Goal: Task Accomplishment & Management: Complete application form

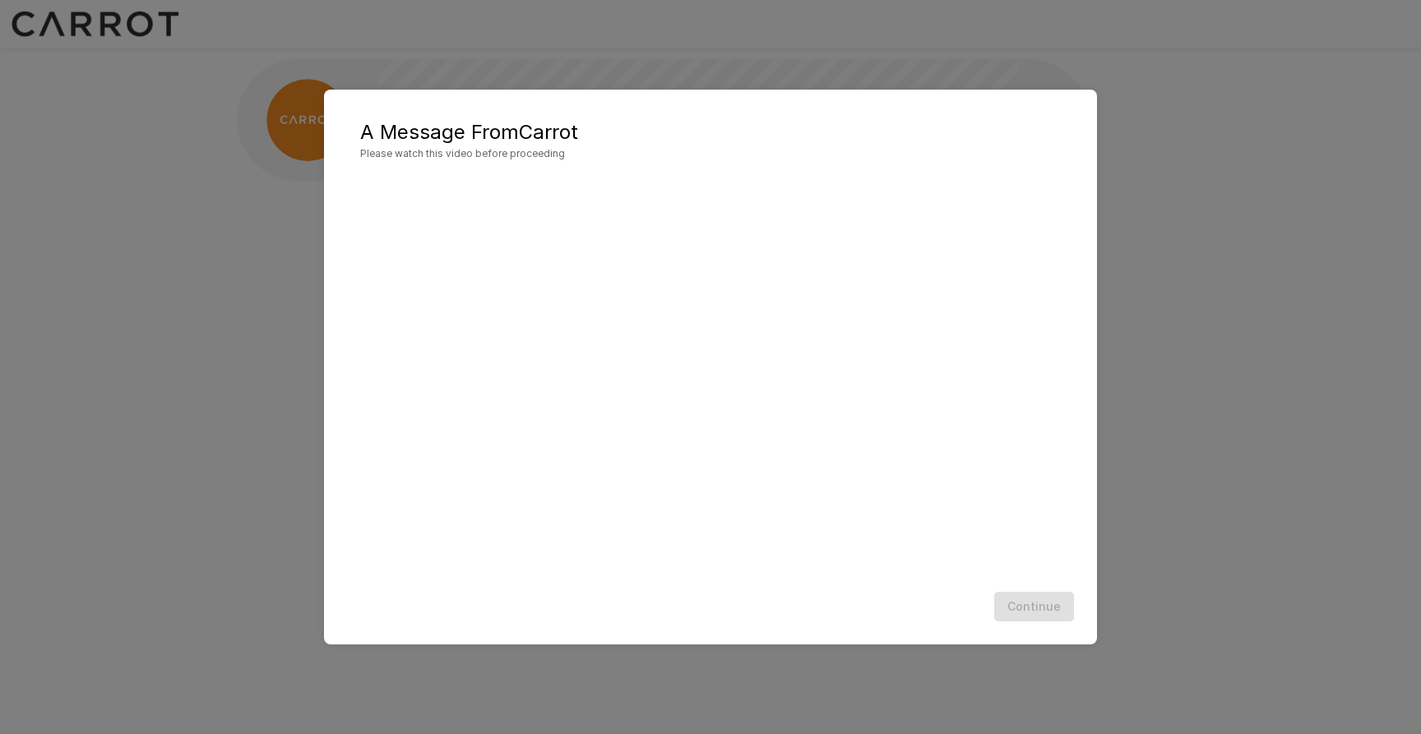
click at [1048, 612] on div "Continue" at bounding box center [710, 607] width 740 height 44
click at [1022, 606] on div "Continue" at bounding box center [710, 607] width 740 height 44
click at [1161, 529] on div "A Message From Carrot Please watch this video before proceeding Continue" at bounding box center [710, 367] width 1421 height 734
click at [1022, 617] on button "Continue" at bounding box center [1034, 607] width 80 height 30
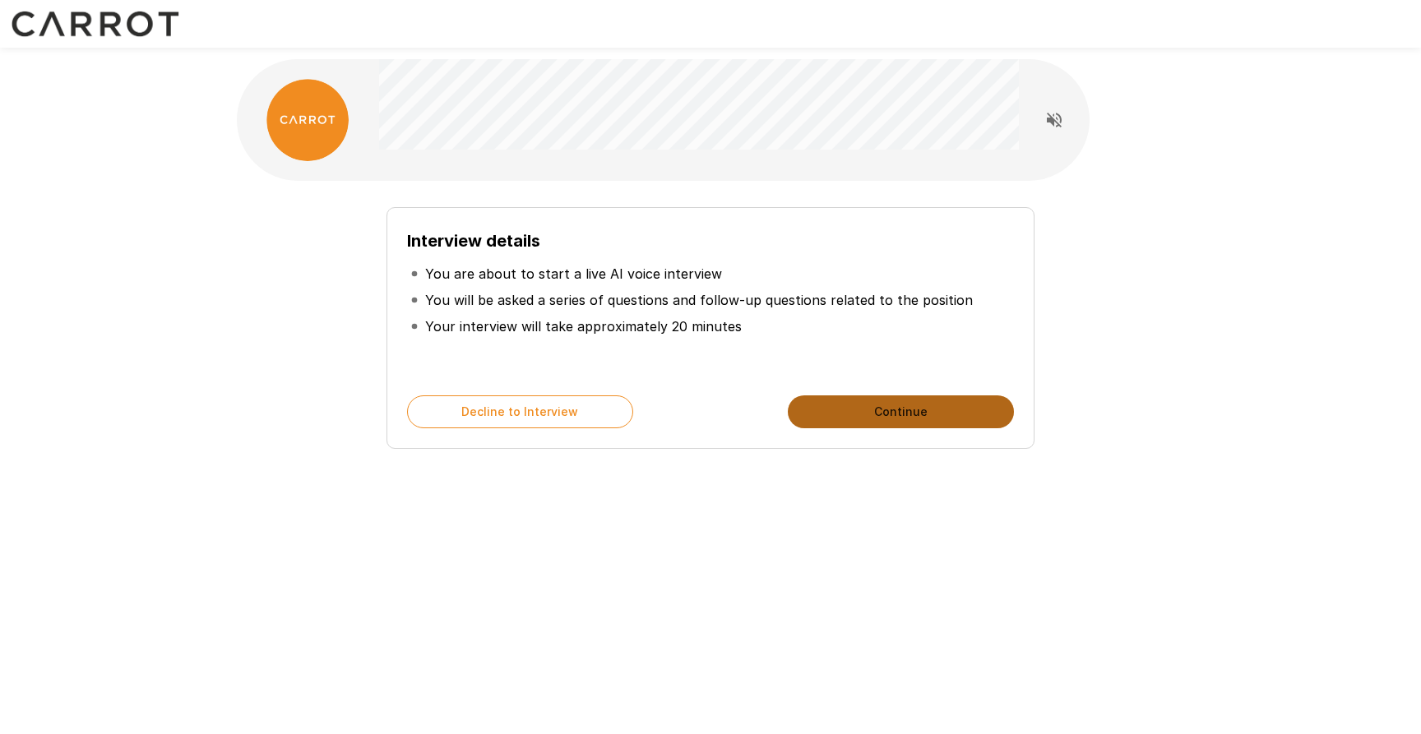
click at [939, 415] on button "Continue" at bounding box center [901, 411] width 226 height 33
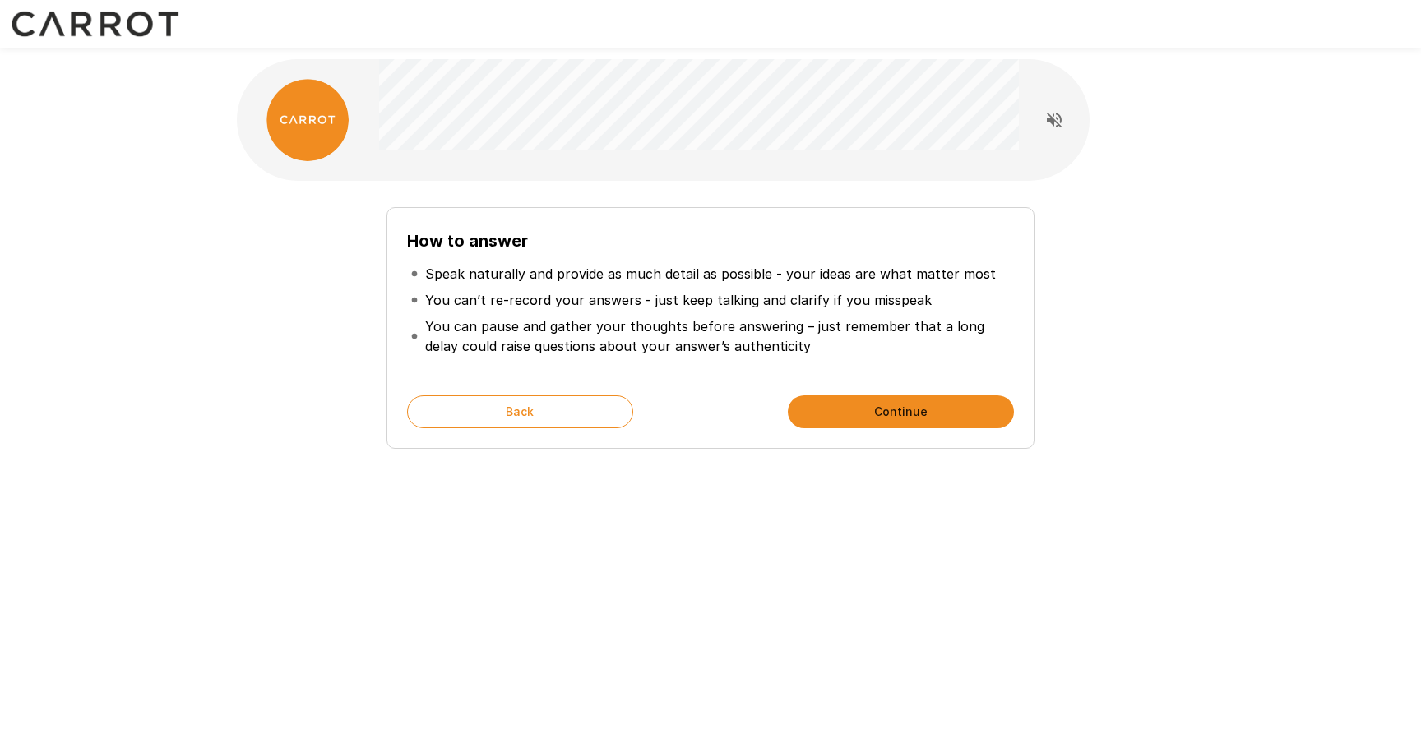
click at [931, 414] on button "Continue" at bounding box center [901, 411] width 226 height 33
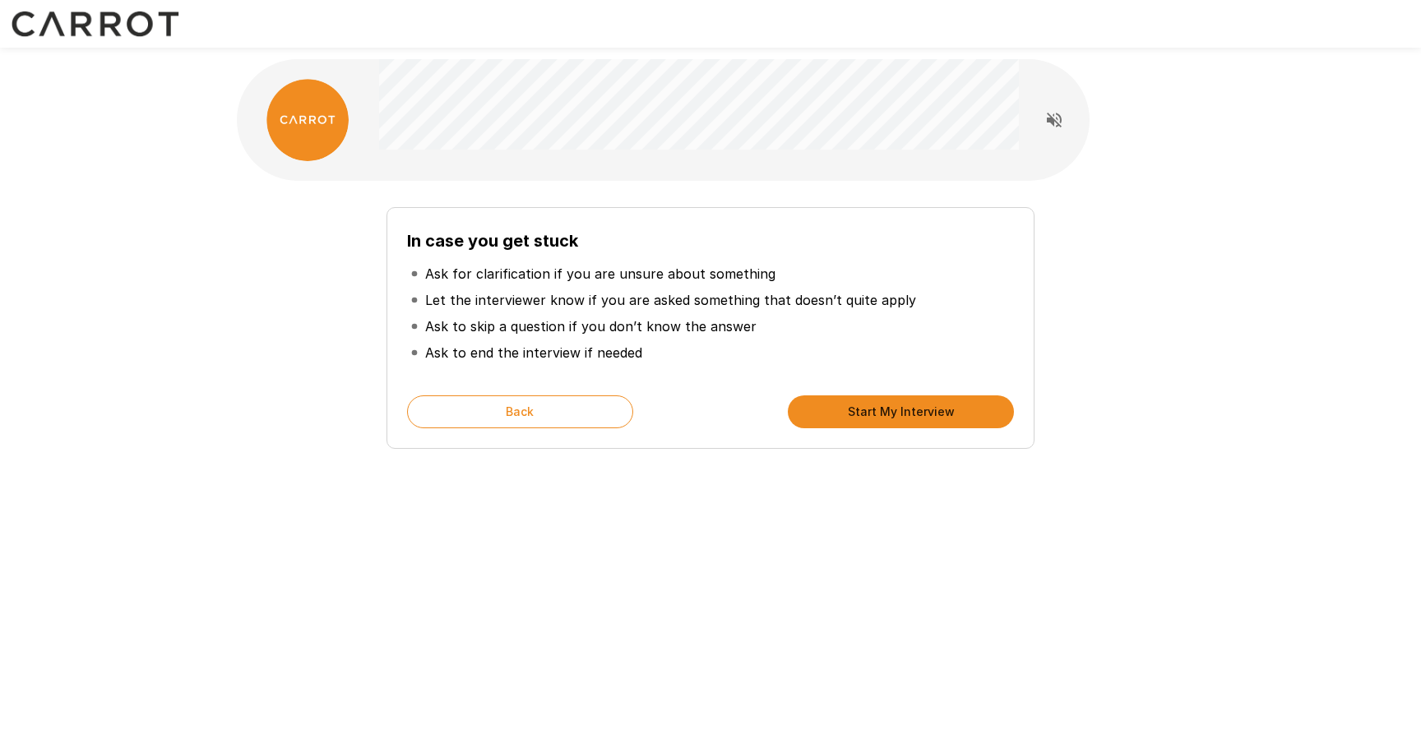
click at [931, 418] on button "Start My Interview" at bounding box center [901, 411] width 226 height 33
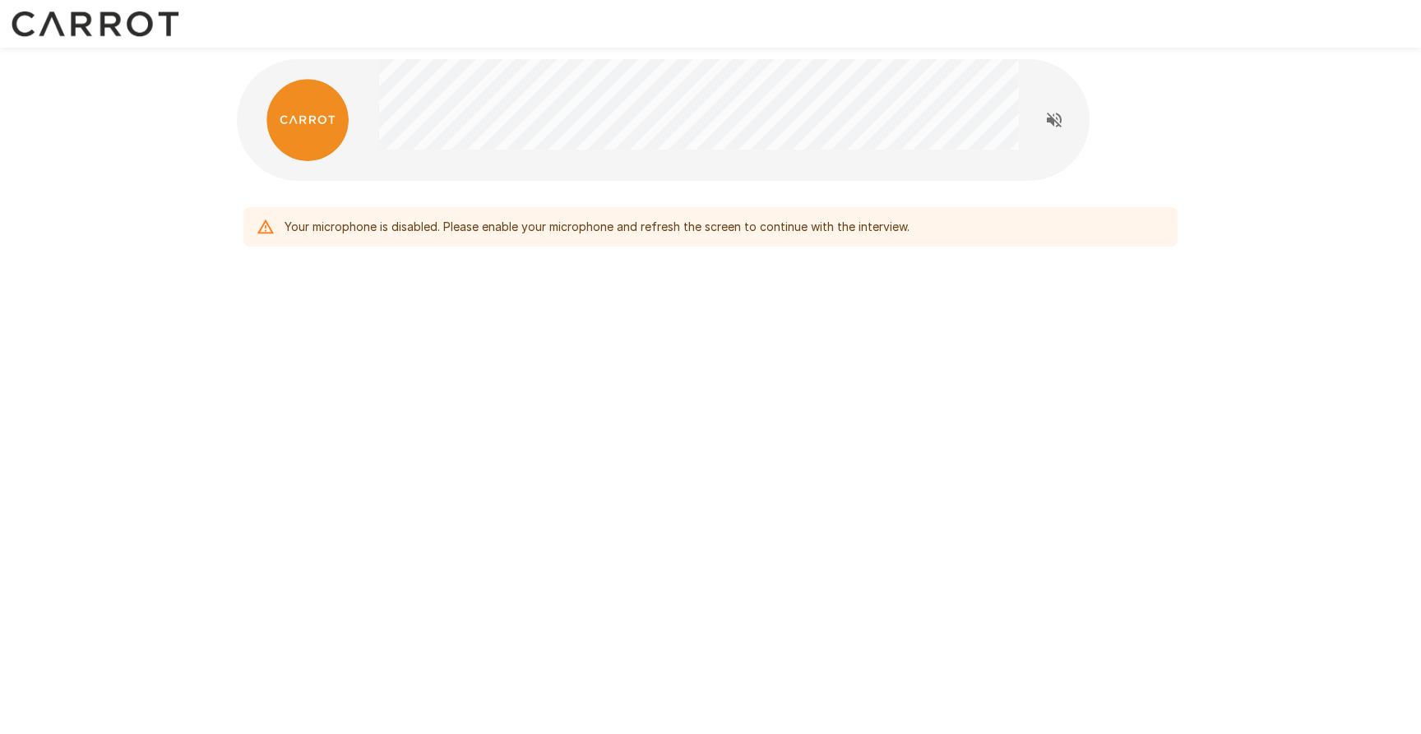
click at [300, 228] on div "Your microphone is disabled. Please enable your microphone and refresh the scre…" at bounding box center [596, 227] width 625 height 30
click at [1053, 118] on icon "Read questions aloud" at bounding box center [1054, 120] width 20 height 20
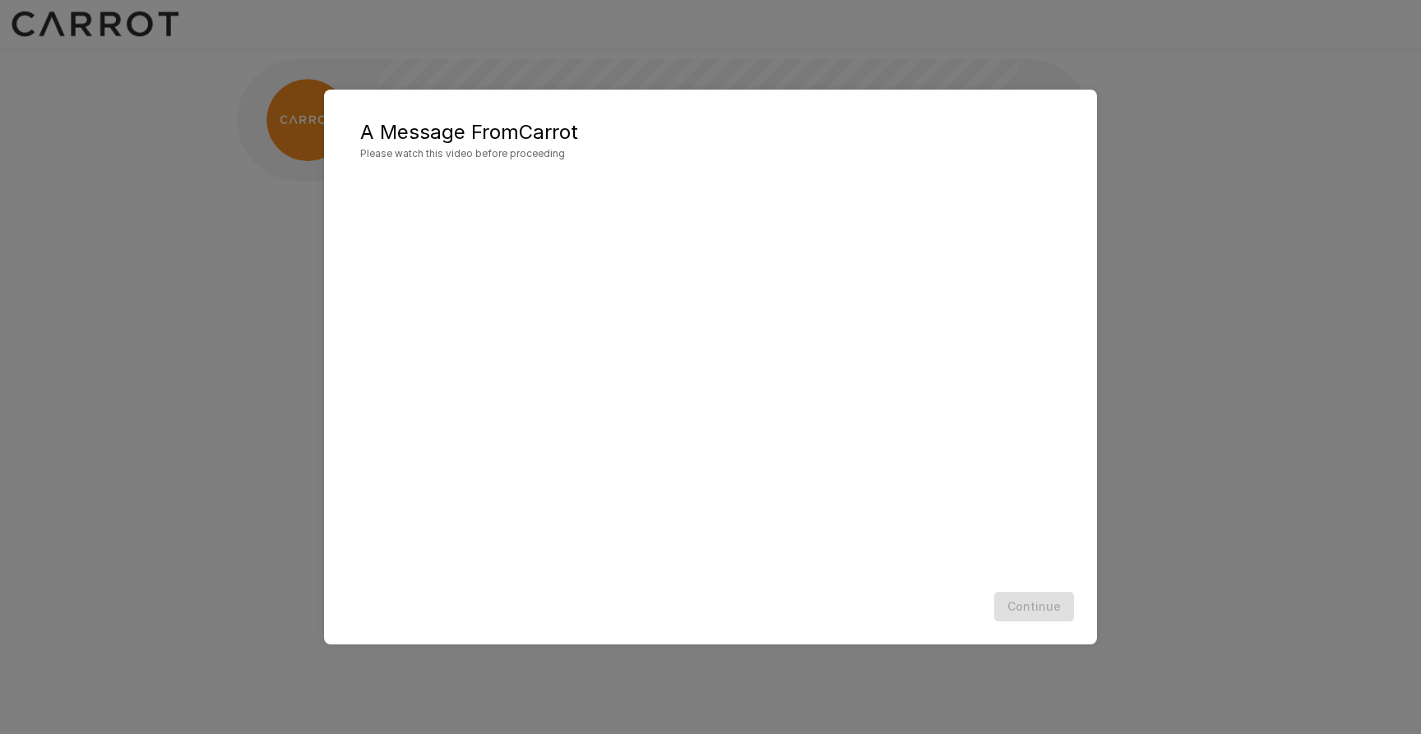
drag, startPoint x: 1047, startPoint y: 608, endPoint x: 1036, endPoint y: 559, distance: 49.9
click at [1047, 608] on div "Continue" at bounding box center [710, 607] width 740 height 44
click at [1059, 609] on button "Continue" at bounding box center [1034, 607] width 80 height 30
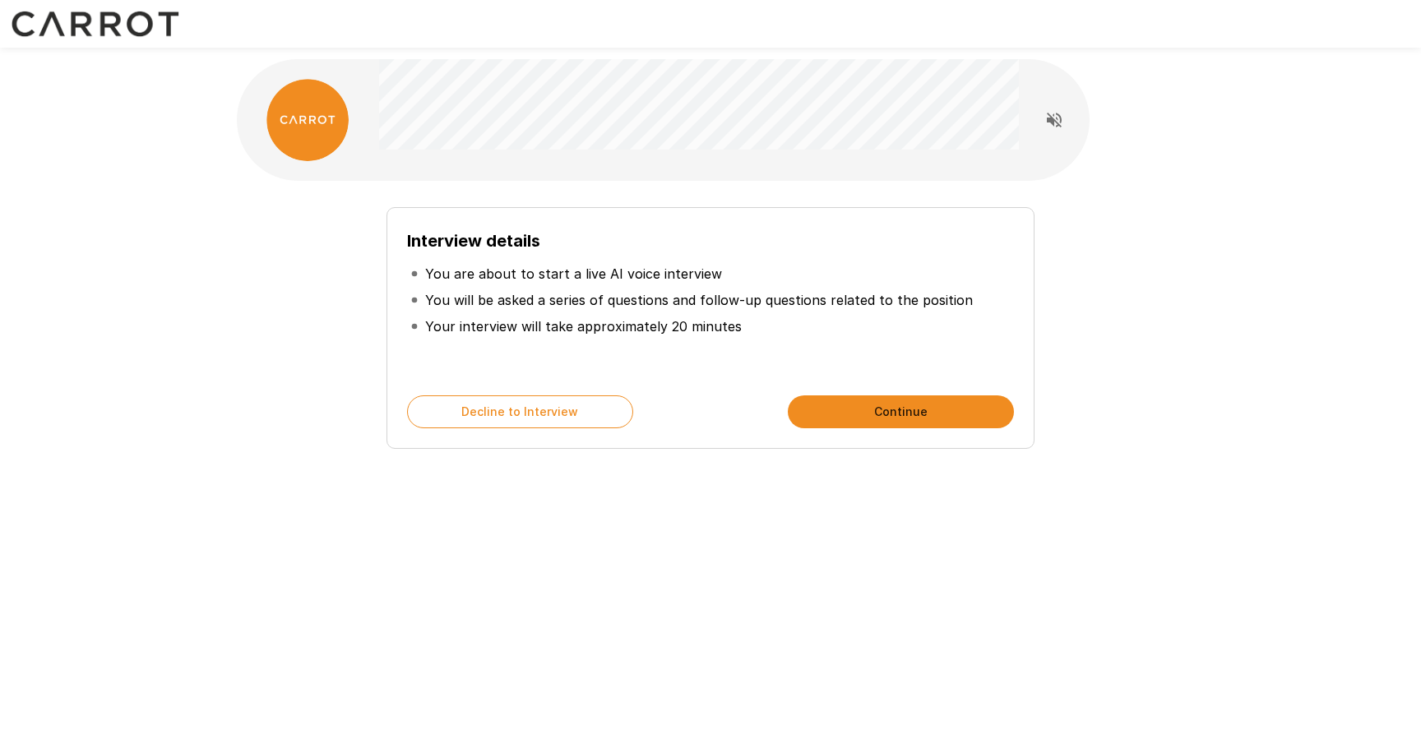
click at [921, 413] on button "Continue" at bounding box center [901, 411] width 226 height 33
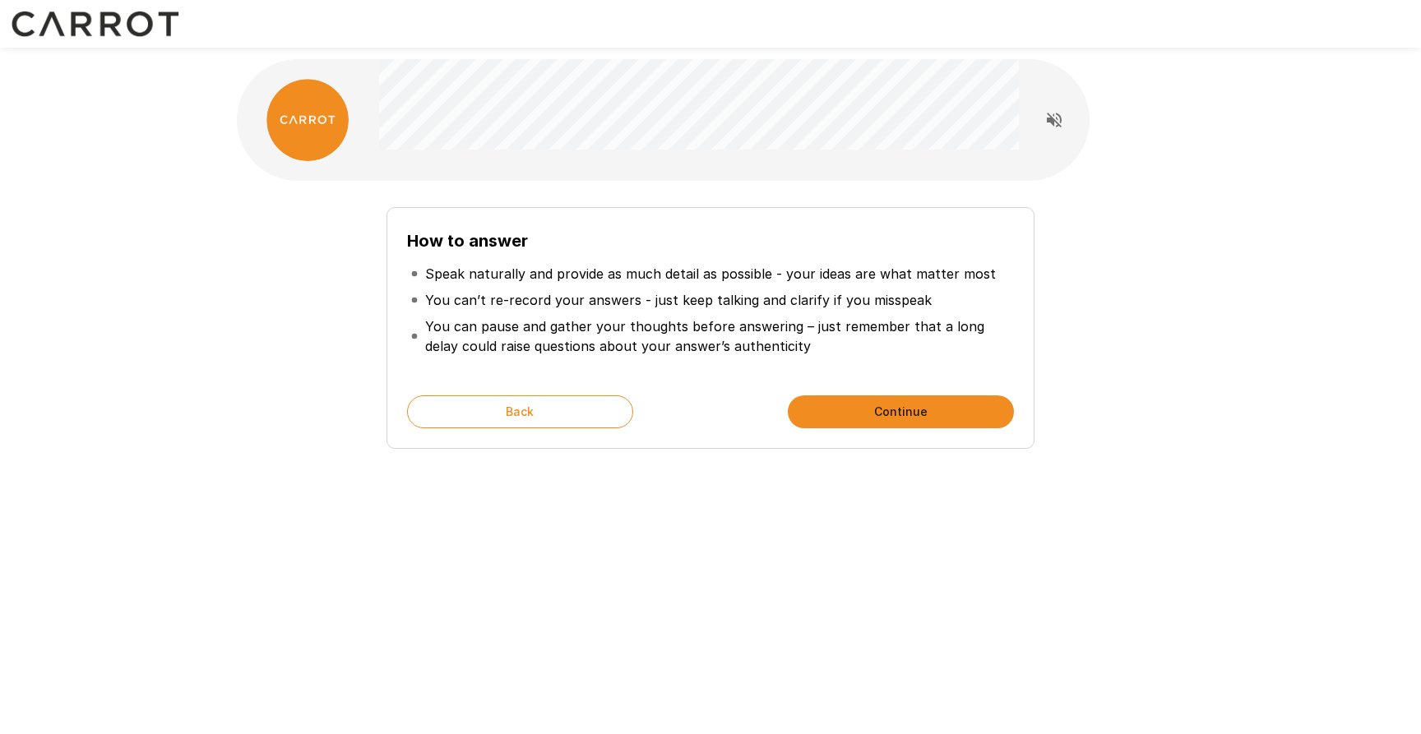
click at [922, 413] on button "Continue" at bounding box center [901, 411] width 226 height 33
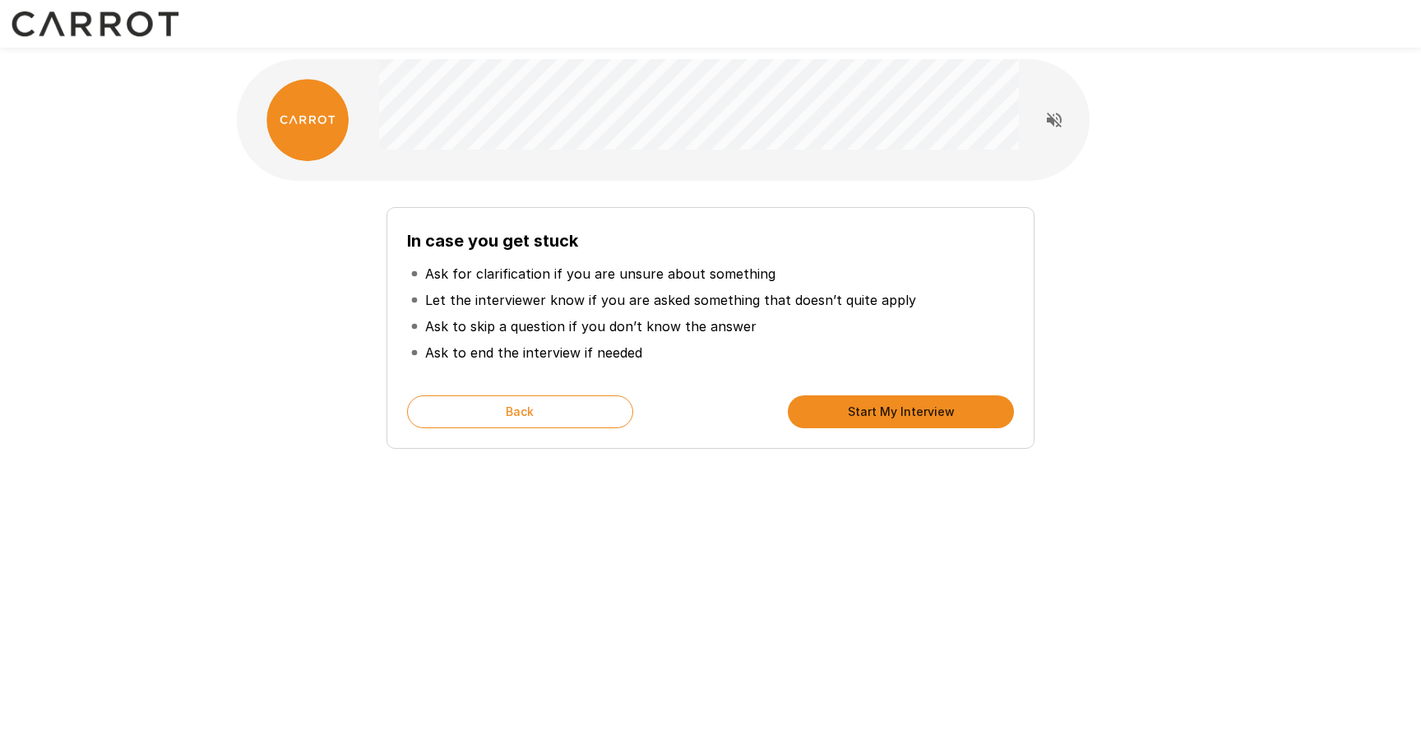
click at [922, 414] on button "Start My Interview" at bounding box center [901, 411] width 226 height 33
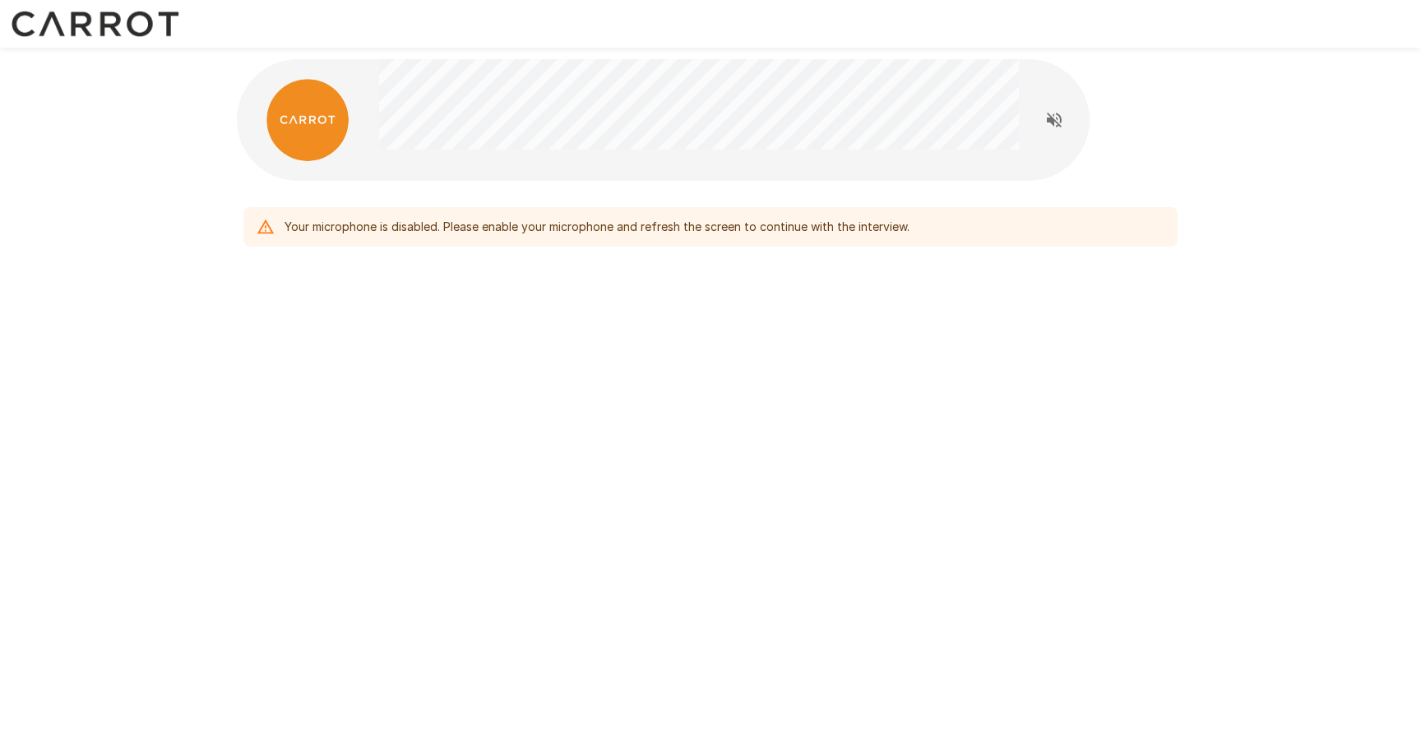
click at [534, 260] on div "Your microphone is disabled. Please enable your microphone and refresh the scre…" at bounding box center [710, 192] width 987 height 385
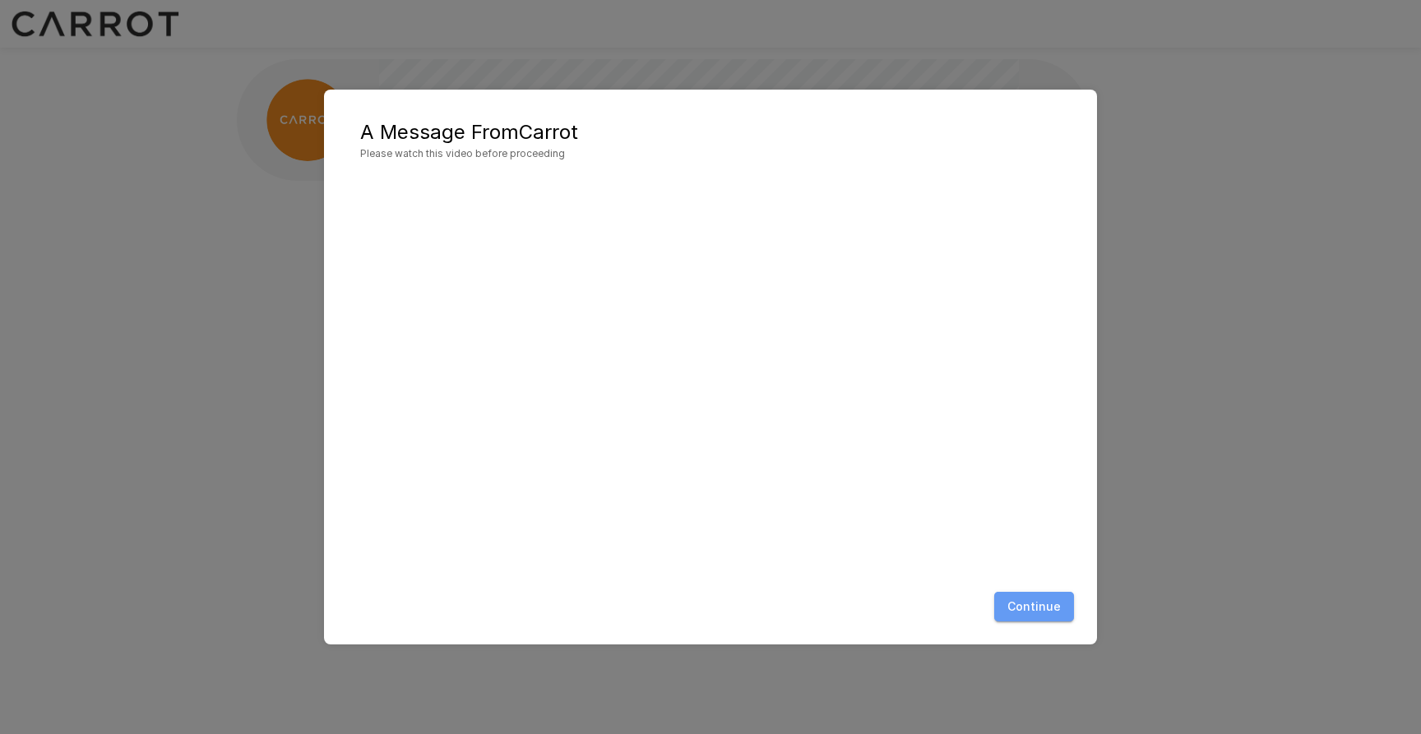
click at [1045, 593] on button "Continue" at bounding box center [1034, 607] width 80 height 30
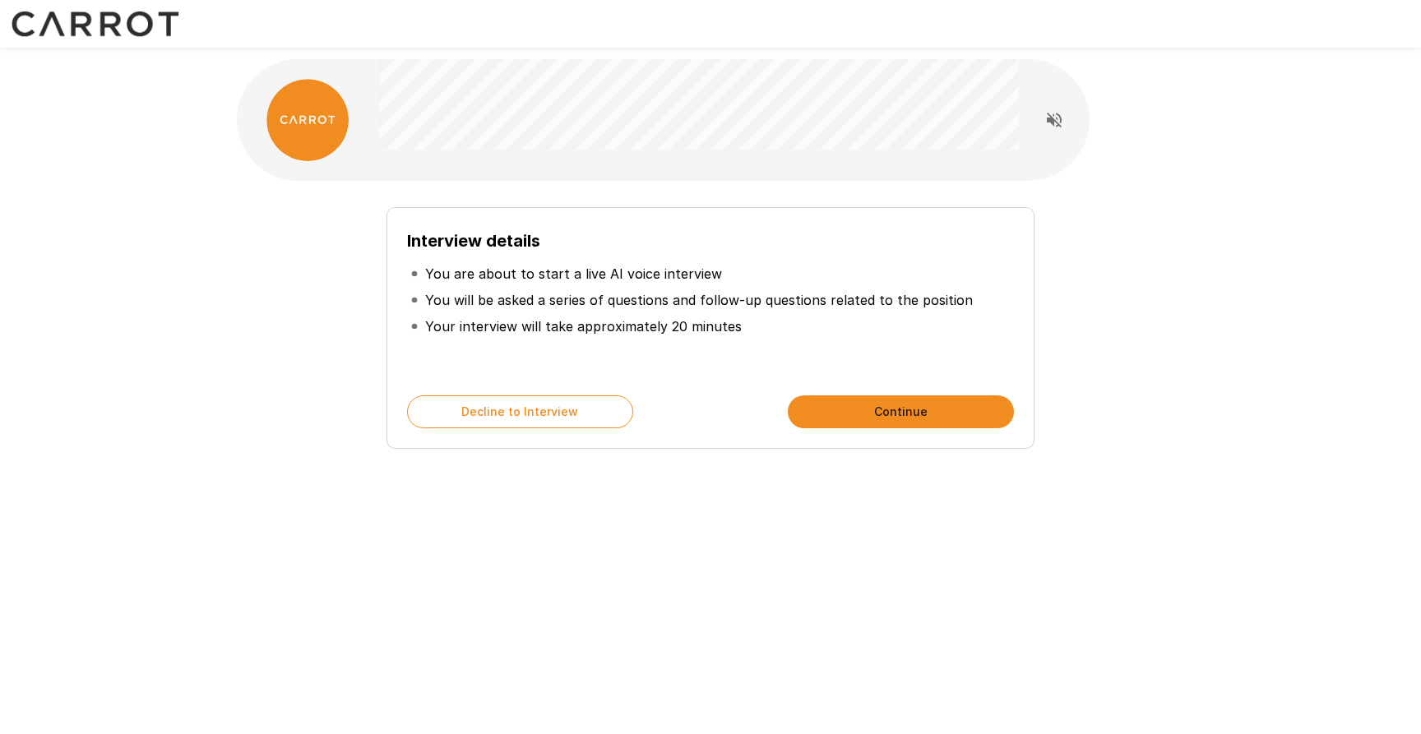
click at [909, 420] on button "Continue" at bounding box center [901, 411] width 226 height 33
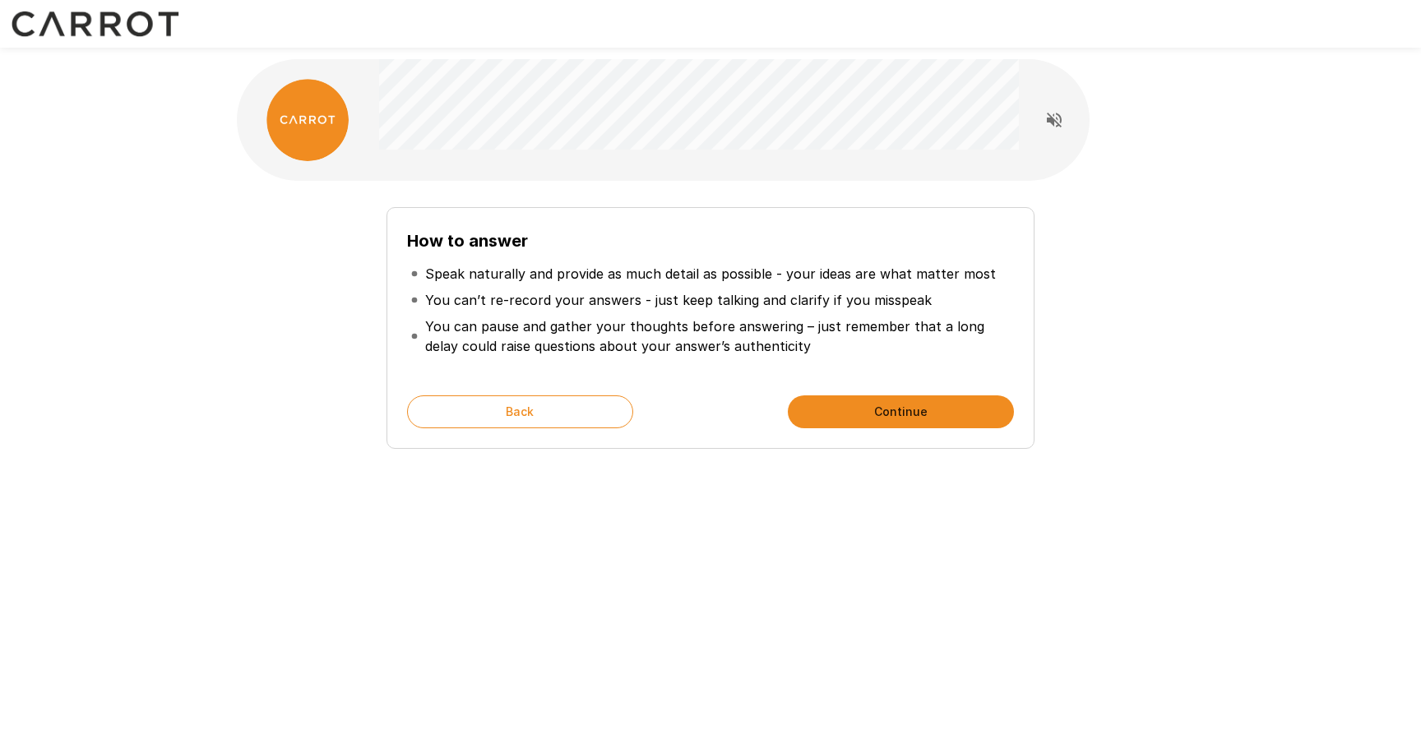
click at [911, 421] on button "Continue" at bounding box center [901, 411] width 226 height 33
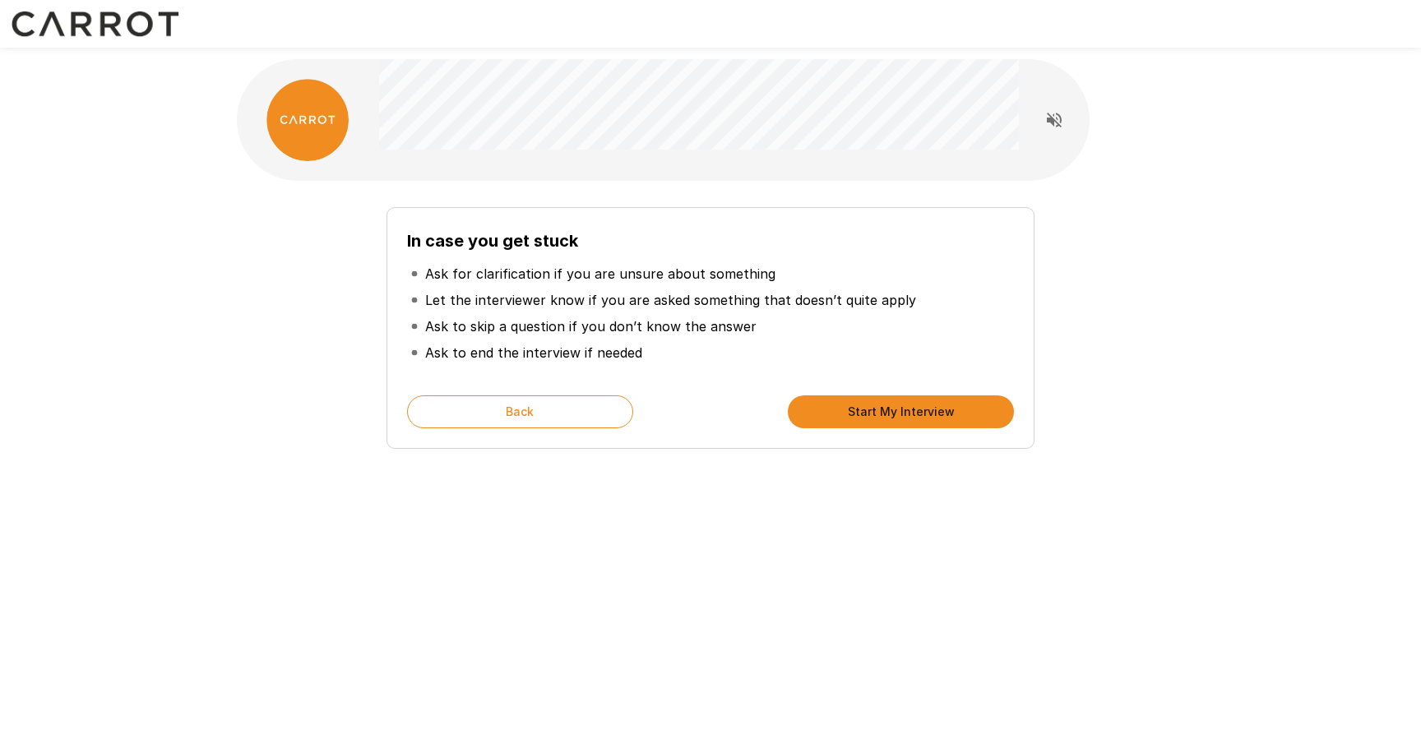
click at [911, 421] on button "Start My Interview" at bounding box center [901, 411] width 226 height 33
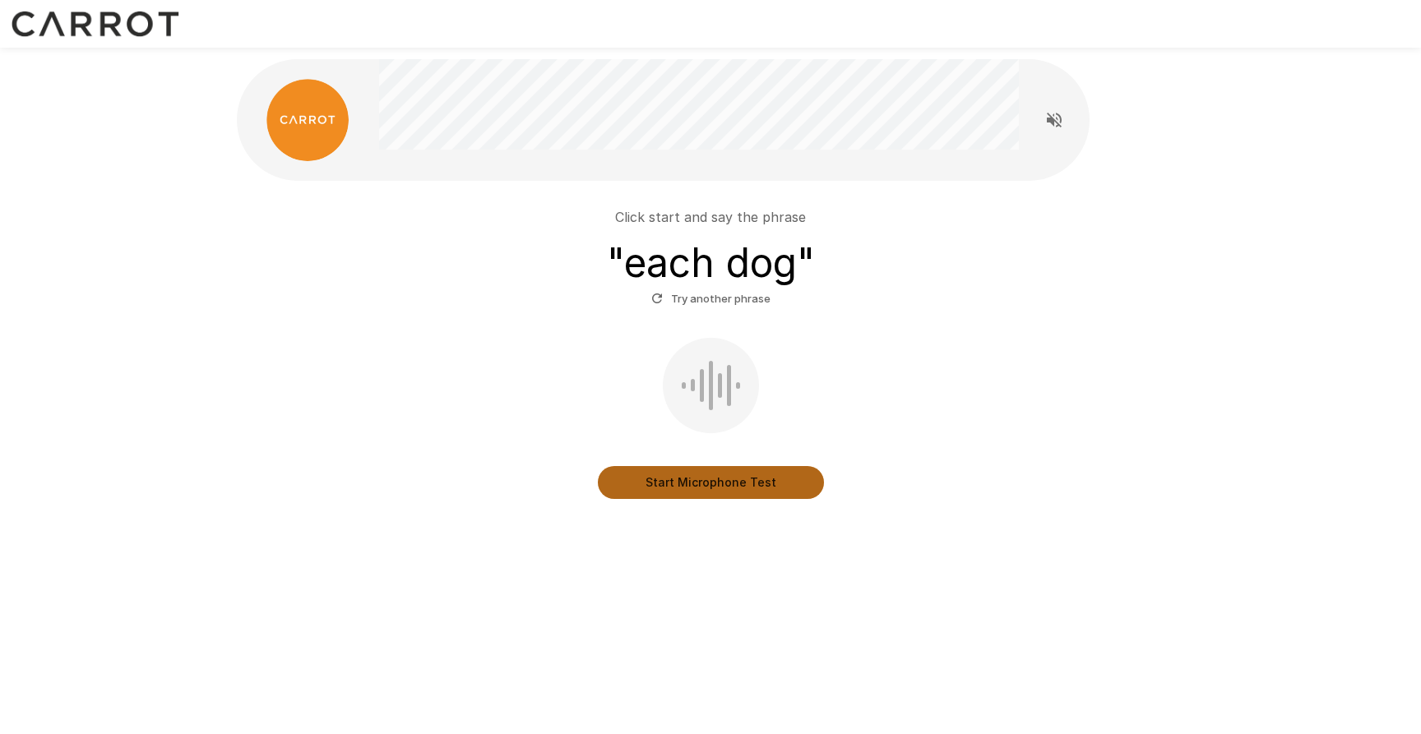
click at [793, 483] on button "Start Microphone Test" at bounding box center [711, 482] width 226 height 33
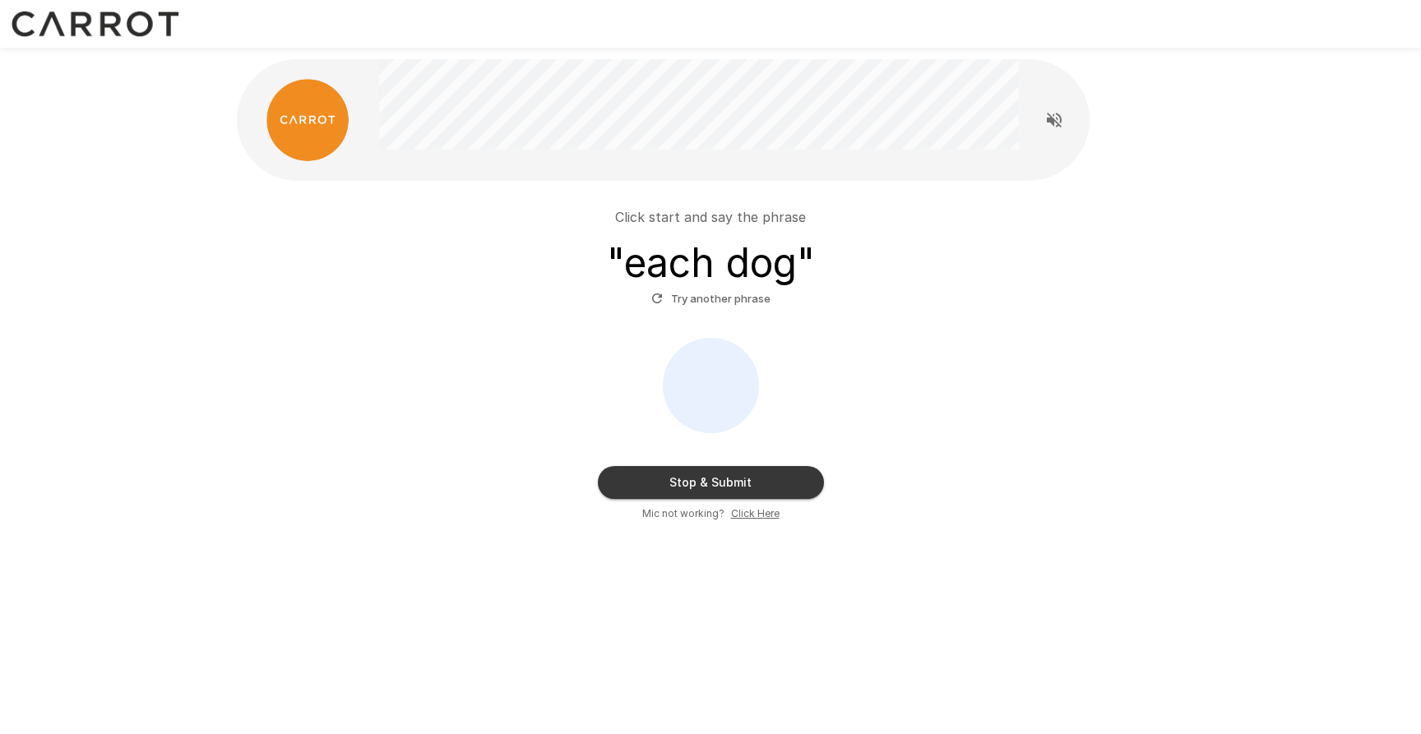
click at [761, 489] on button "Stop & Submit" at bounding box center [711, 482] width 226 height 33
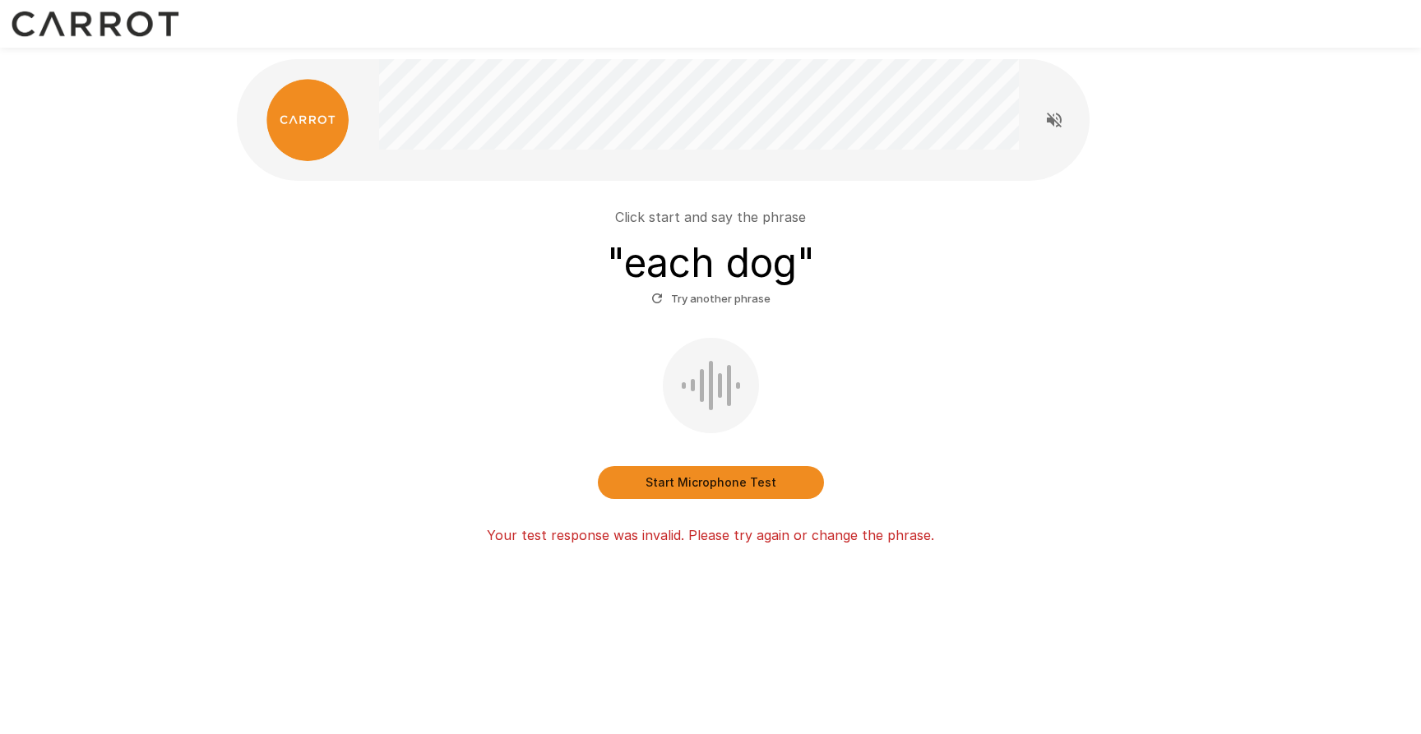
click at [762, 490] on button "Start Microphone Test" at bounding box center [711, 482] width 226 height 33
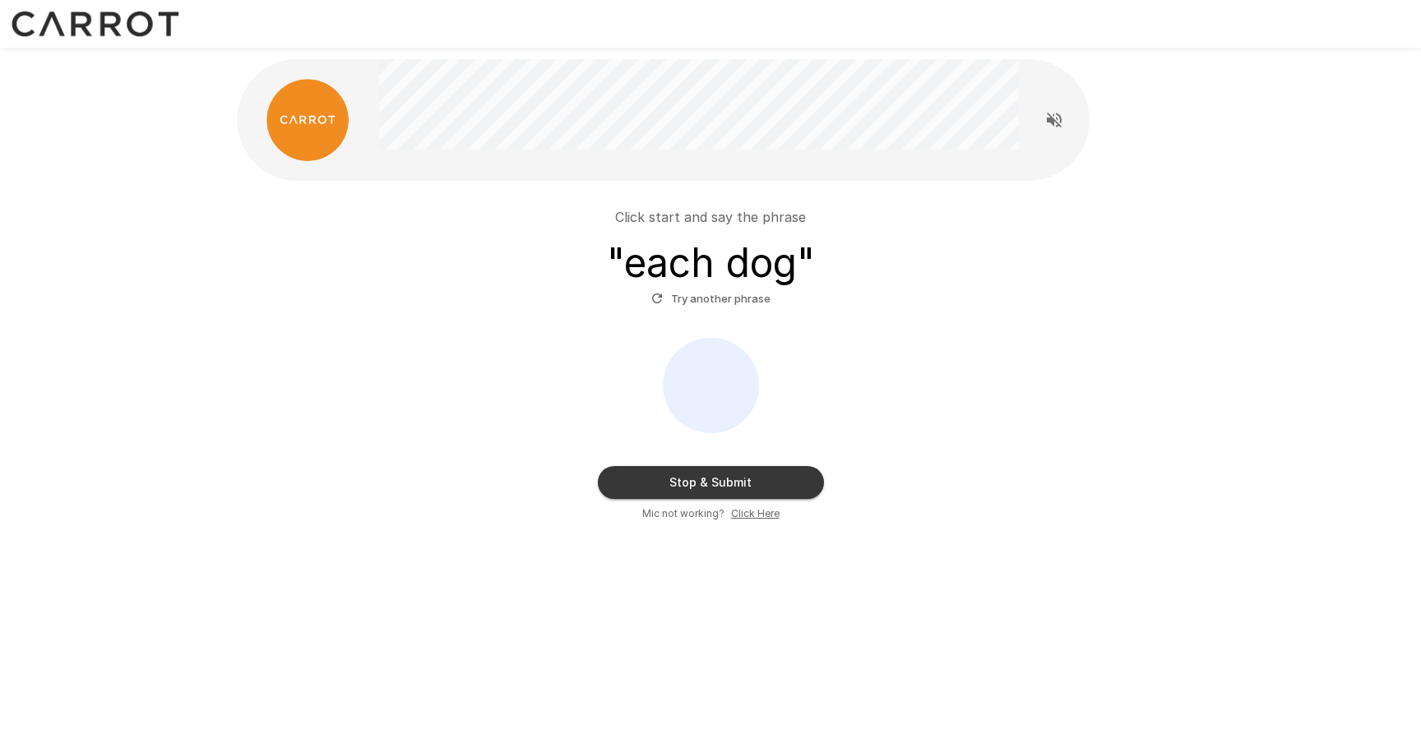
click at [762, 490] on button "Stop & Submit" at bounding box center [711, 482] width 226 height 33
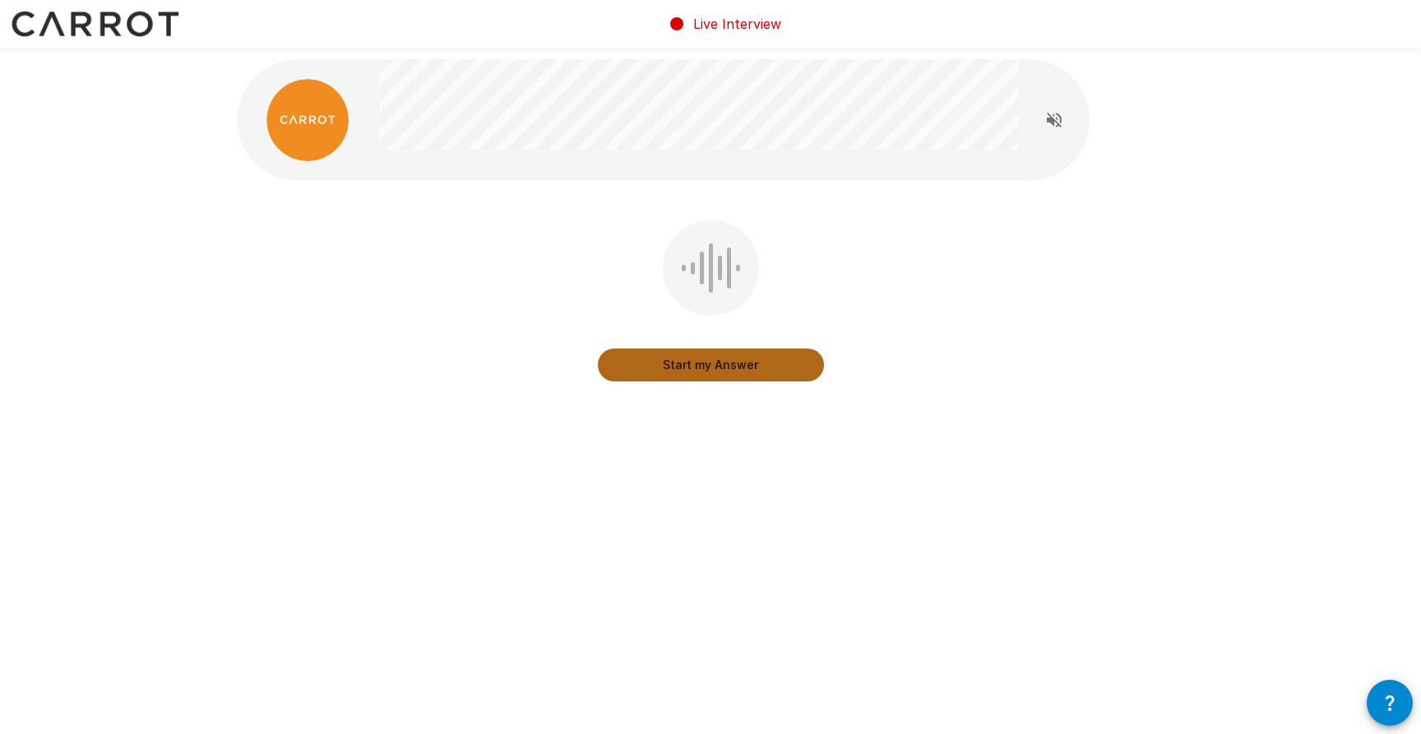
click at [765, 363] on button "Start my Answer" at bounding box center [711, 365] width 226 height 33
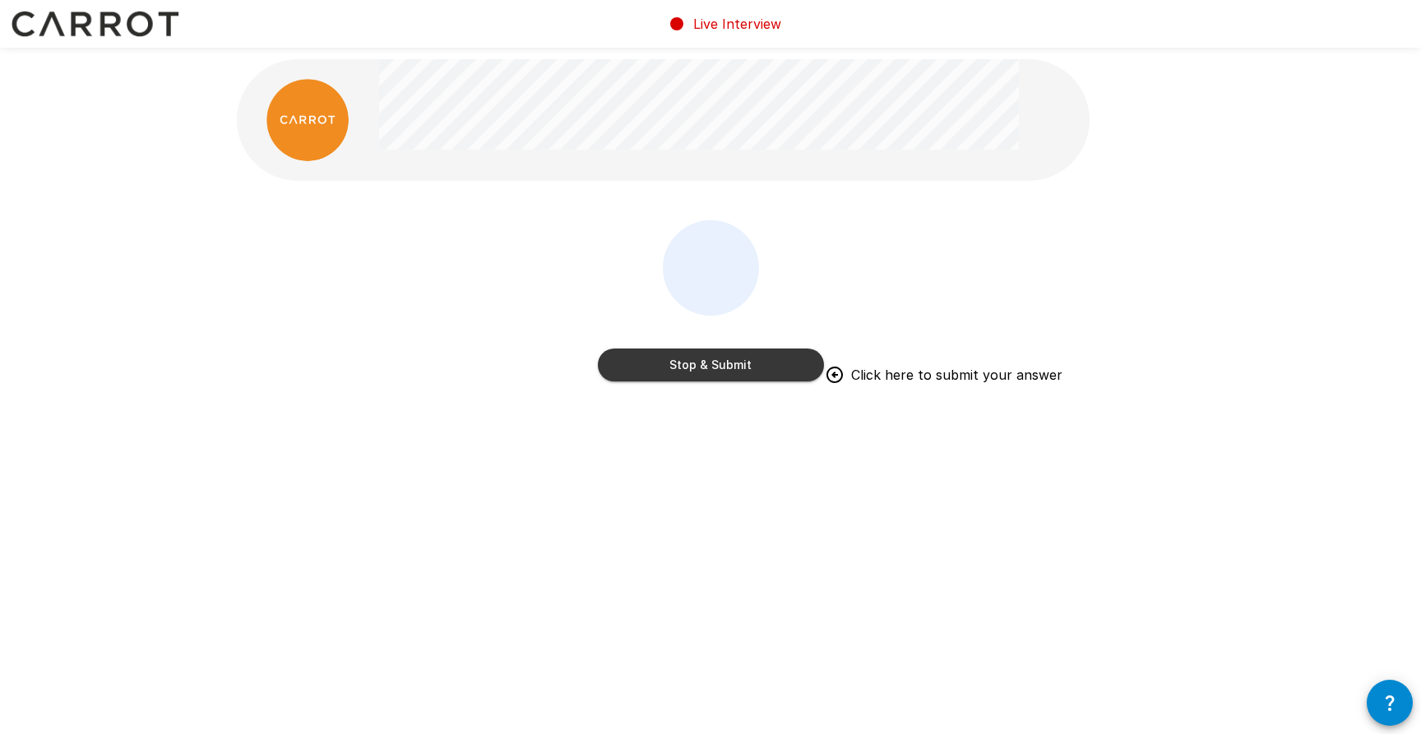
click at [774, 372] on button "Stop & Submit" at bounding box center [711, 365] width 226 height 33
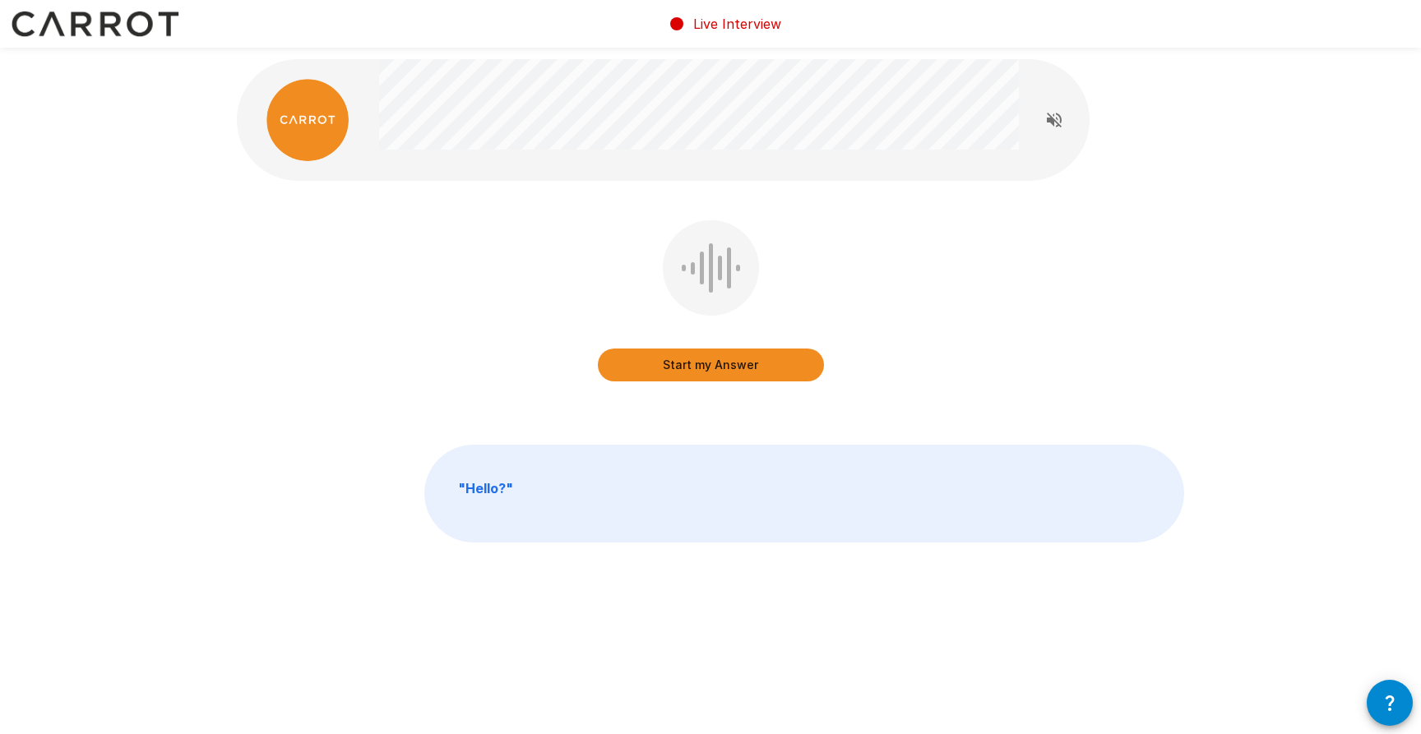
click at [726, 367] on button "Start my Answer" at bounding box center [711, 365] width 226 height 33
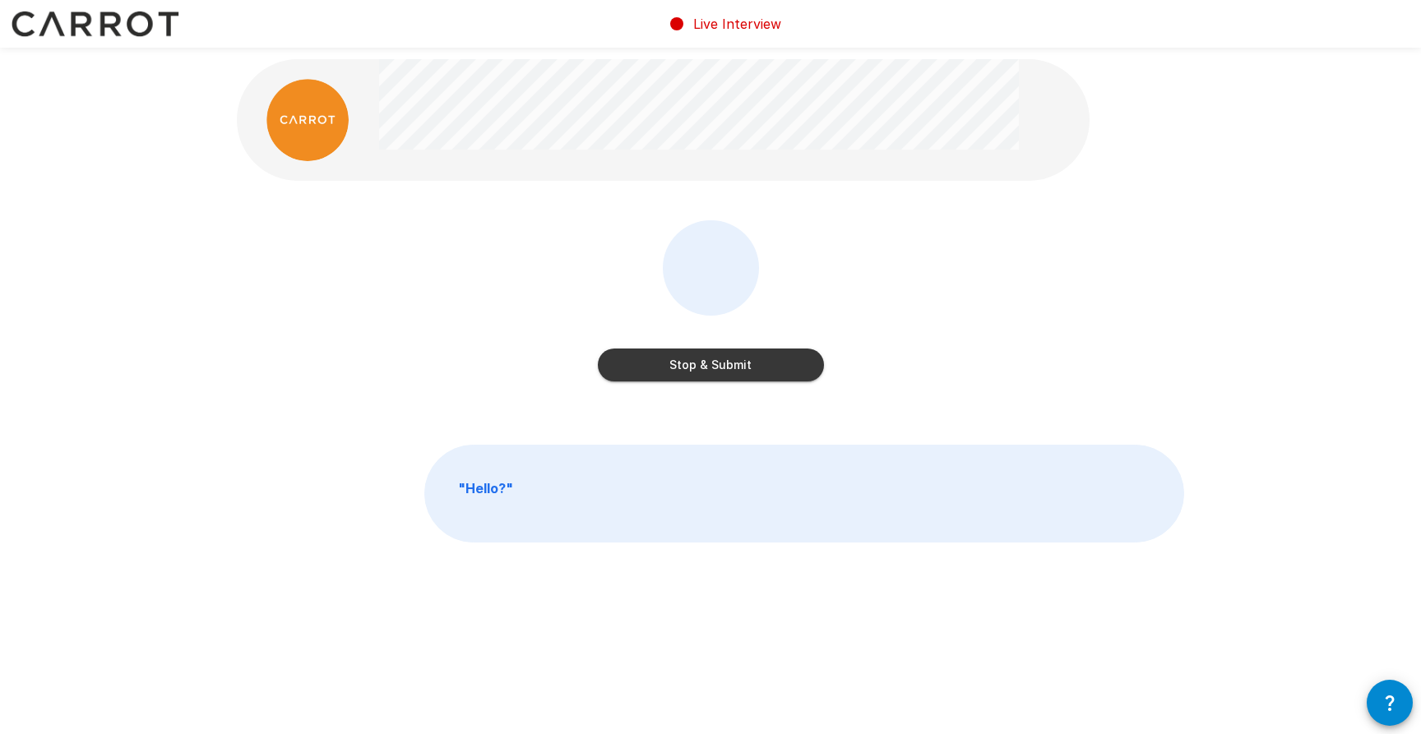
click at [723, 363] on button "Stop & Submit" at bounding box center [711, 365] width 226 height 33
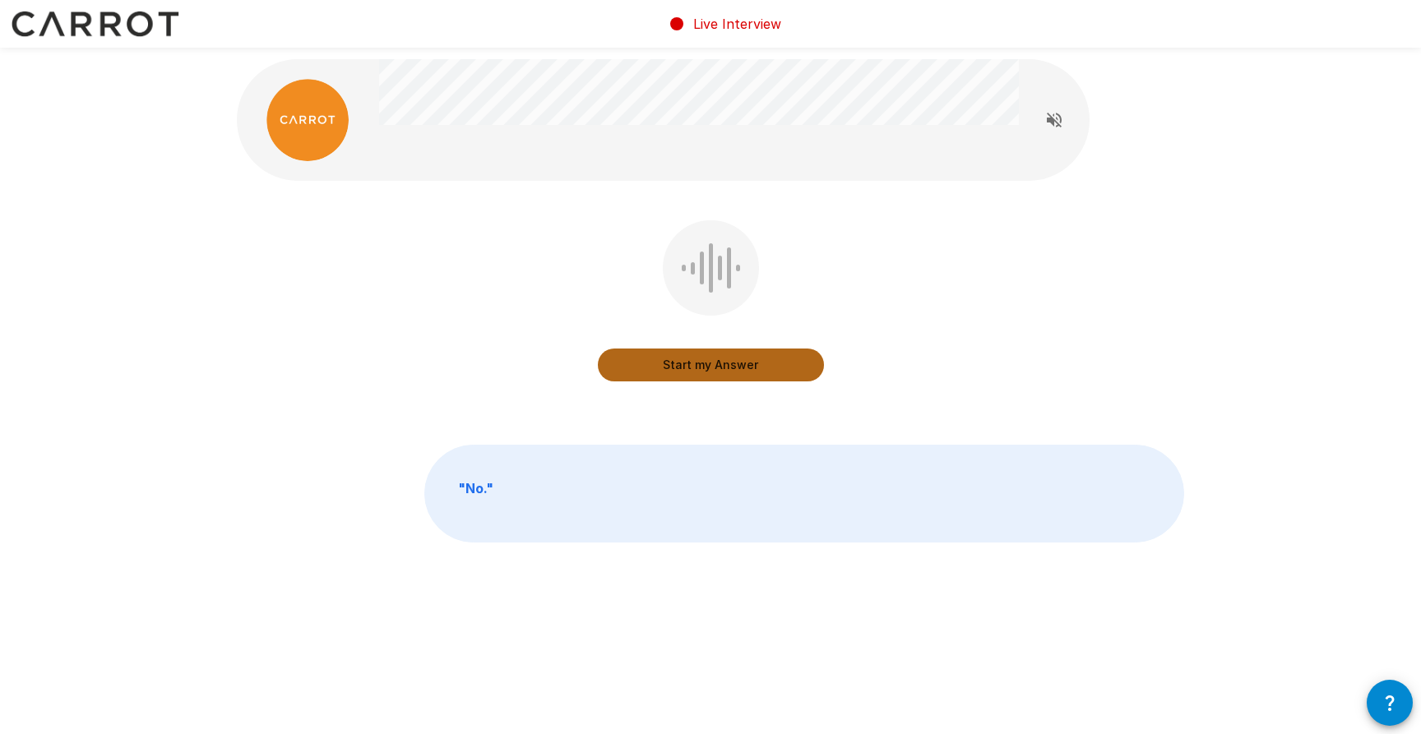
click at [715, 368] on button "Start my Answer" at bounding box center [711, 365] width 226 height 33
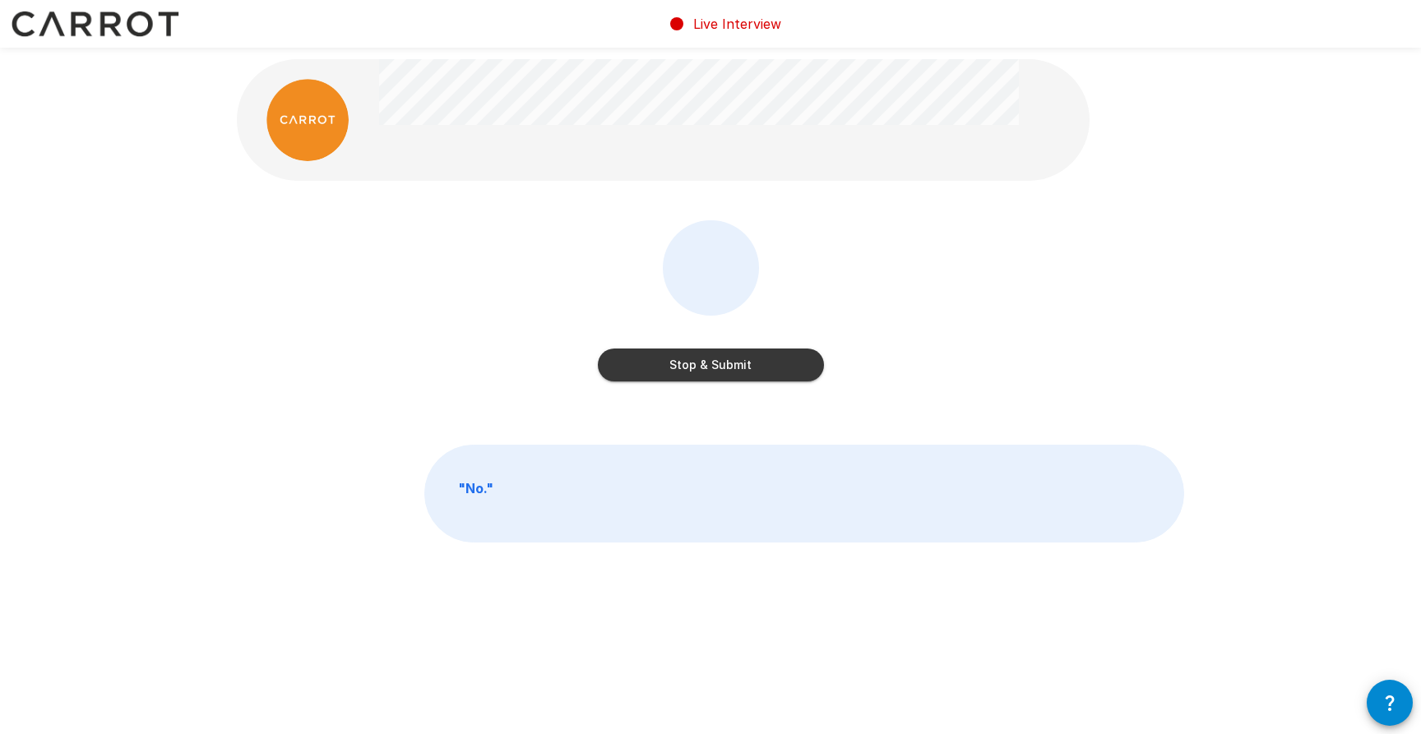
click at [715, 368] on button "Stop & Submit" at bounding box center [711, 365] width 226 height 33
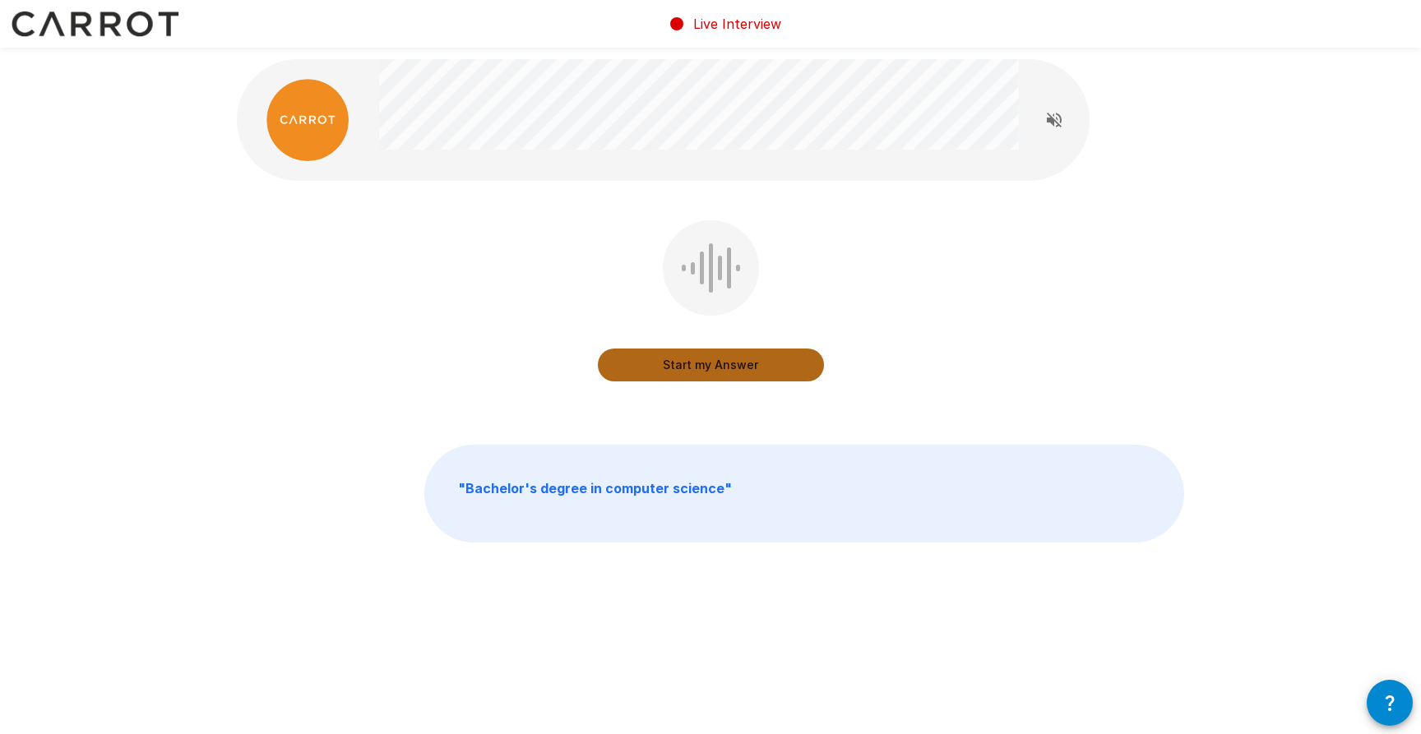
click at [715, 372] on button "Start my Answer" at bounding box center [711, 365] width 226 height 33
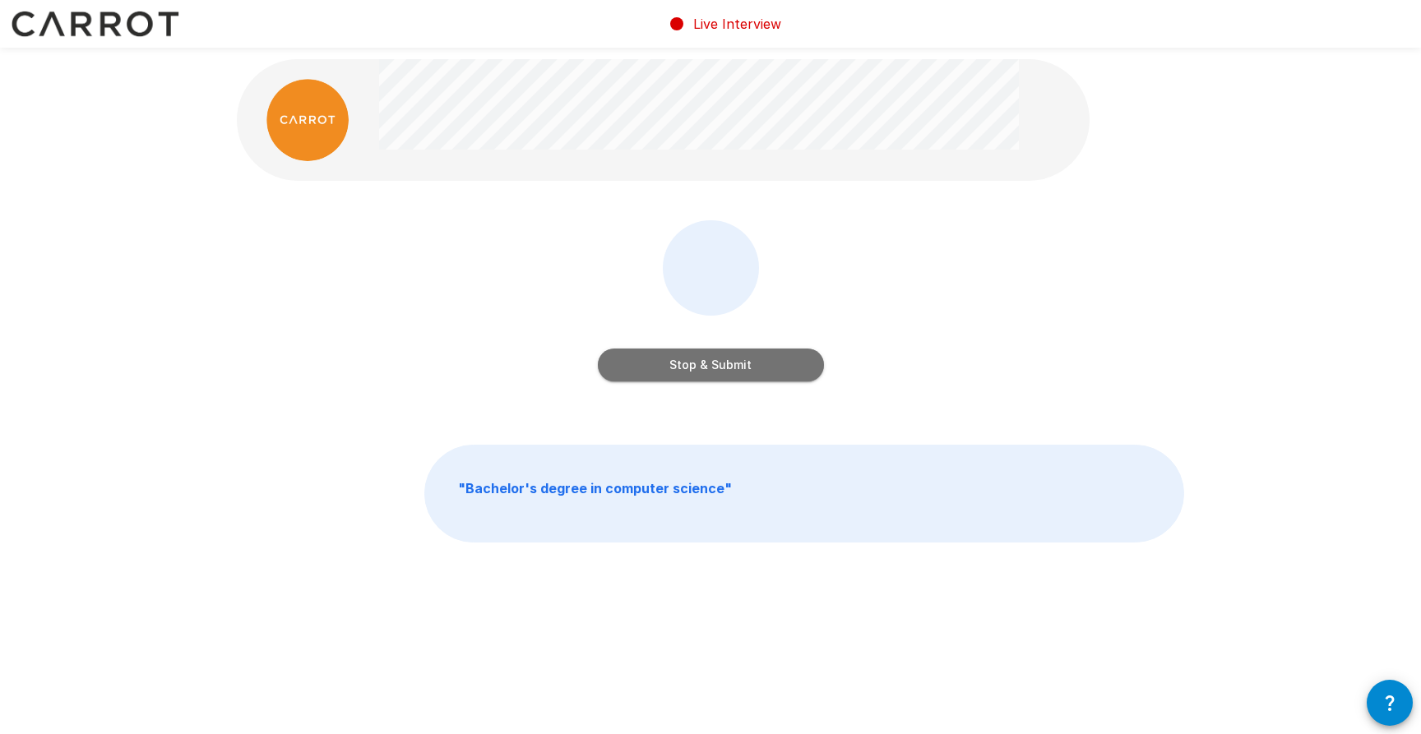
click at [715, 371] on button "Stop & Submit" at bounding box center [711, 365] width 226 height 33
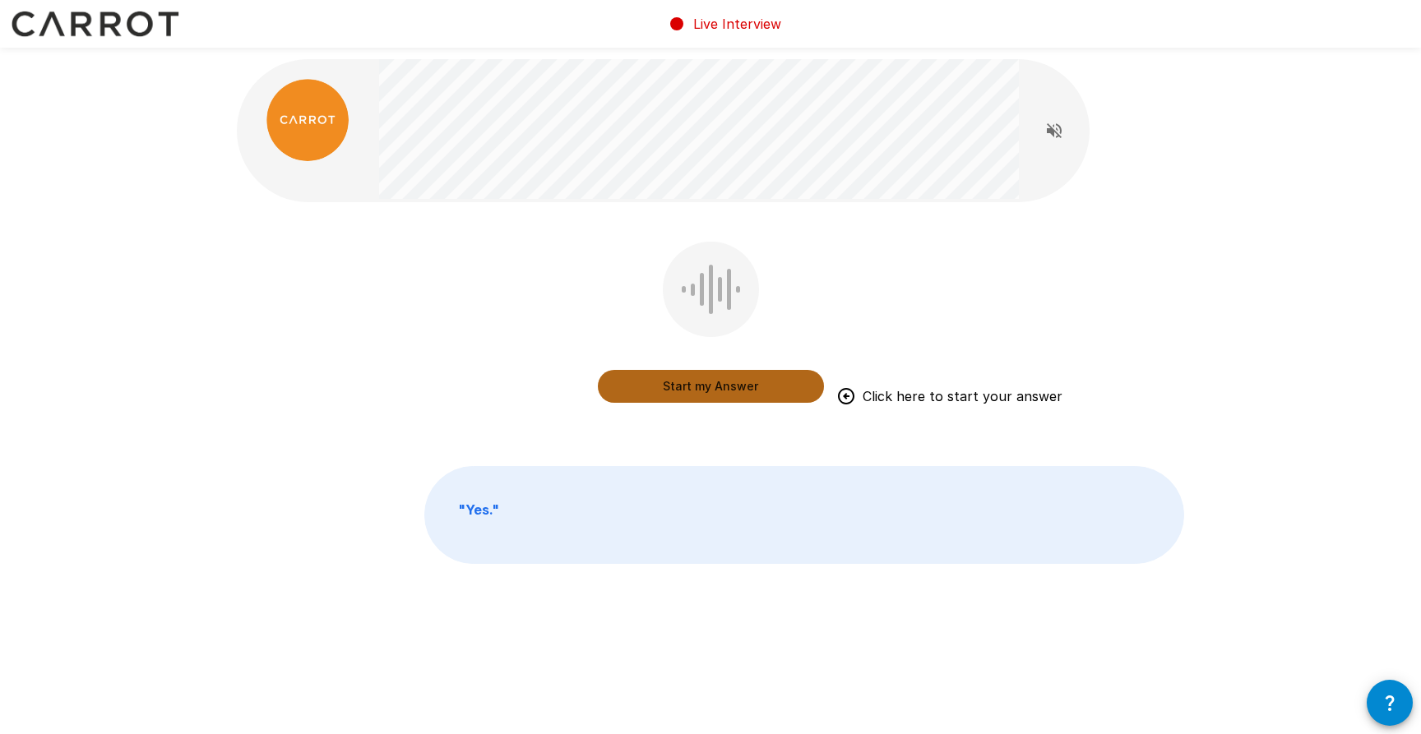
click at [737, 393] on button "Start my Answer" at bounding box center [711, 386] width 226 height 33
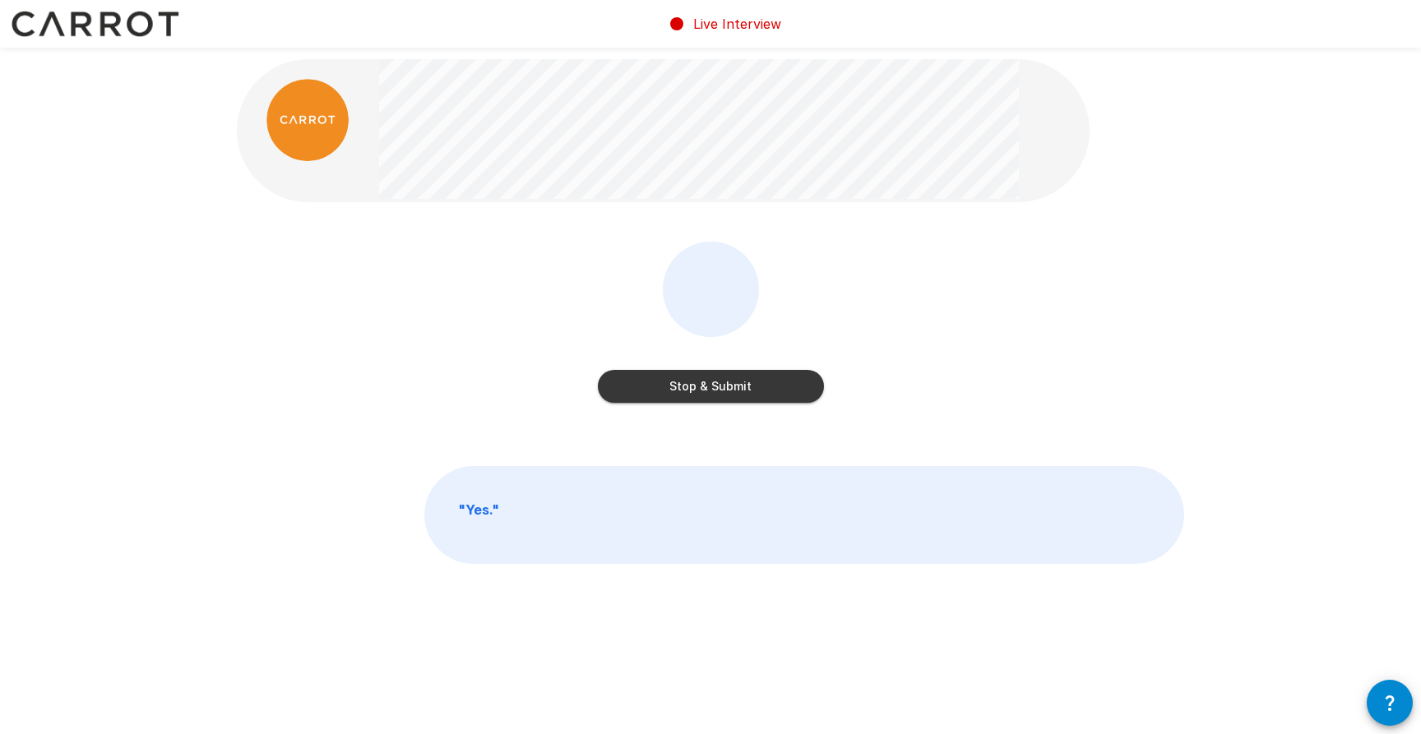
click at [760, 390] on button "Stop & Submit" at bounding box center [711, 386] width 226 height 33
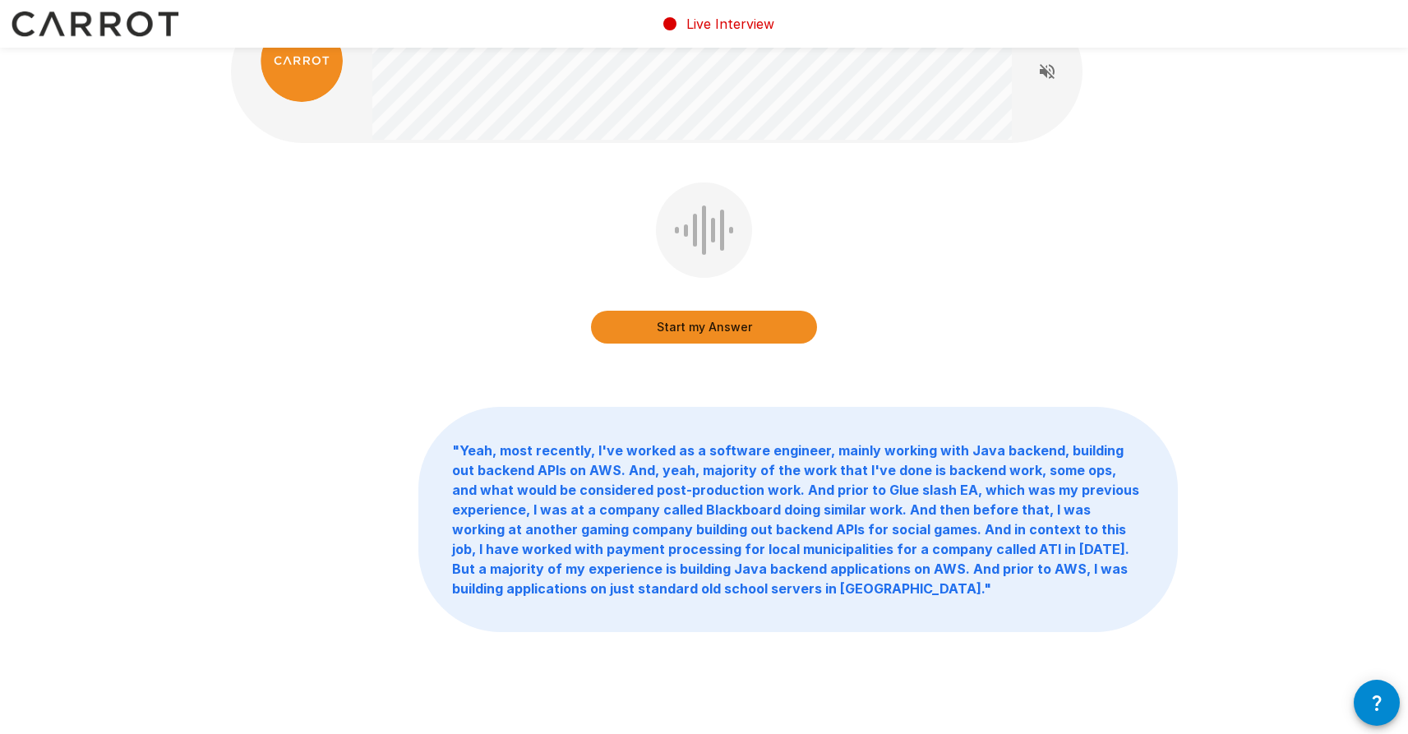
scroll to position [88, 0]
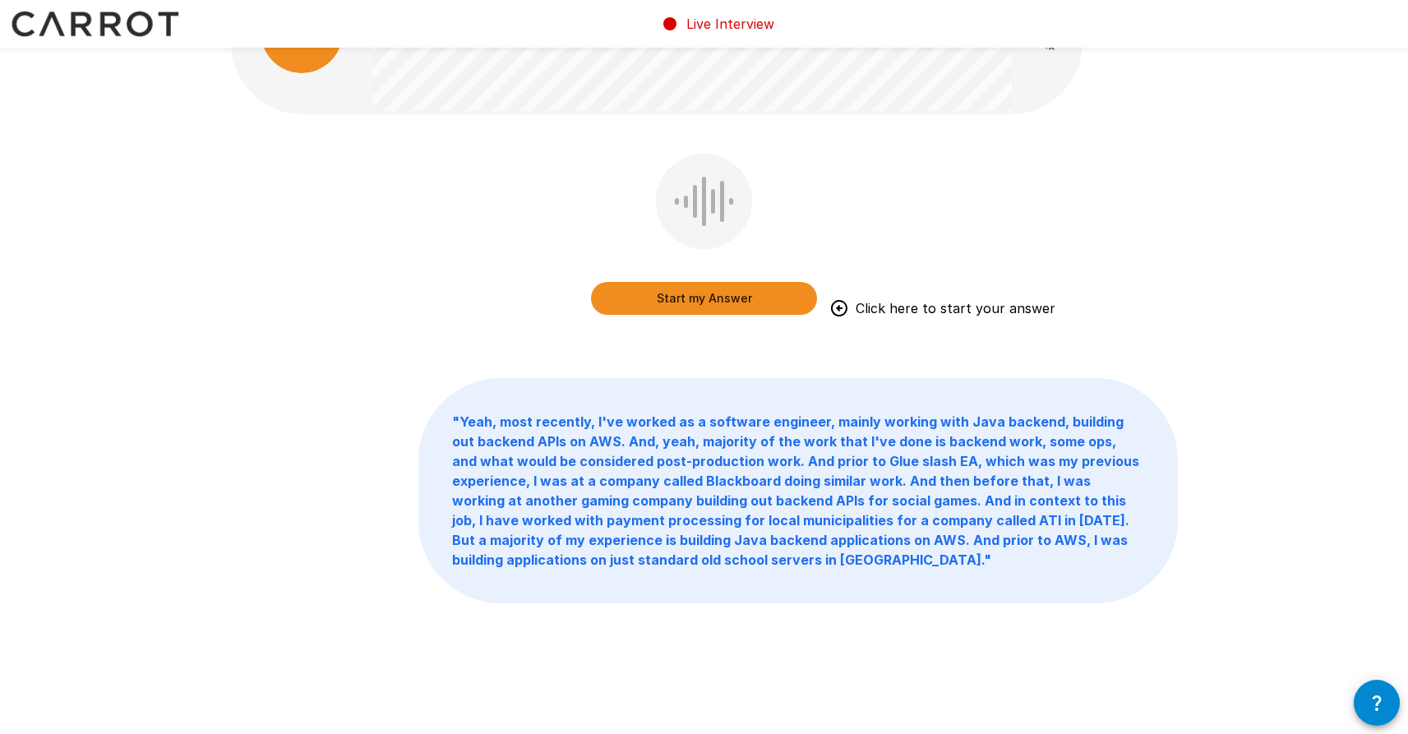
click at [691, 557] on b "" Yeah, most recently, I've worked as a software engineer, mainly working with …" at bounding box center [795, 491] width 687 height 155
click at [968, 571] on p "" Yeah, most recently, I've worked as a software engineer, mainly working with …" at bounding box center [798, 491] width 758 height 224
click at [690, 556] on b "" Yeah, most recently, I've worked as a software engineer, mainly working with …" at bounding box center [795, 491] width 687 height 155
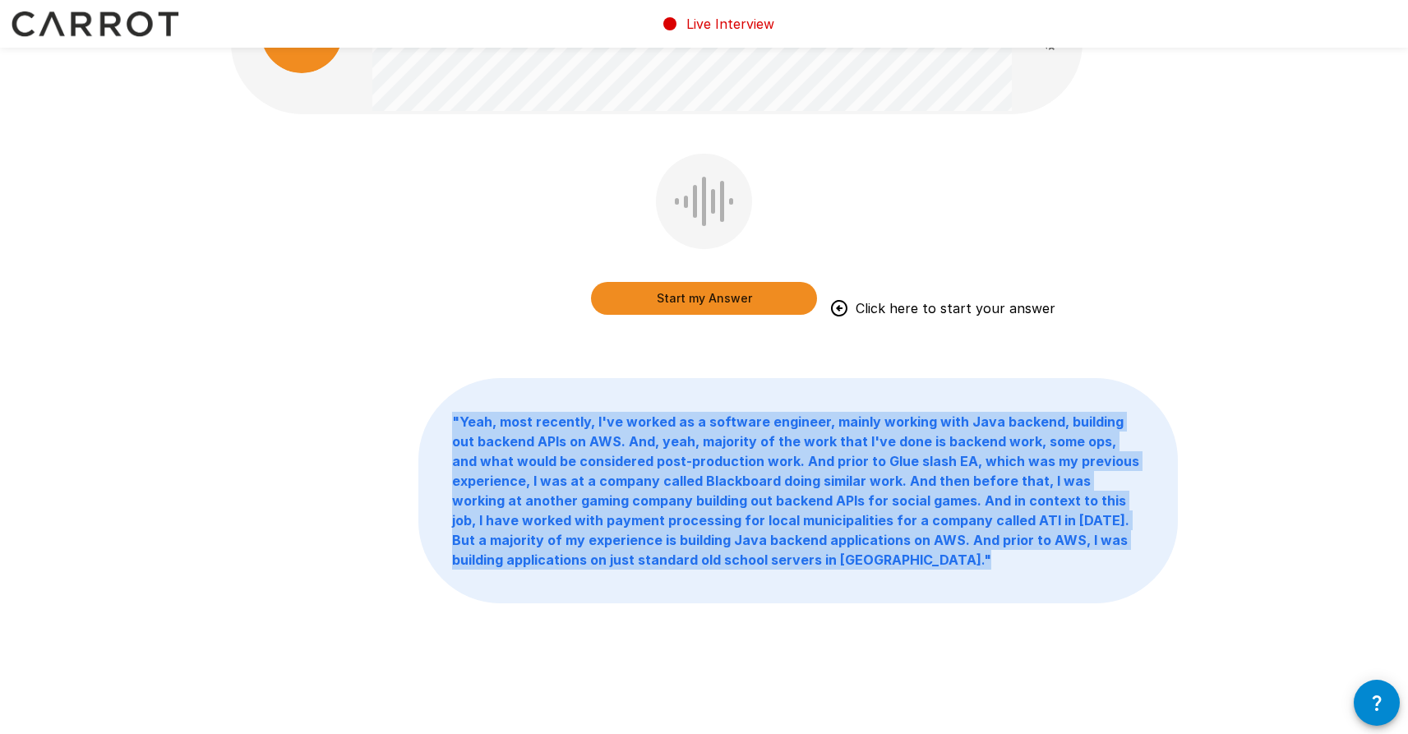
drag, startPoint x: 696, startPoint y: 570, endPoint x: 440, endPoint y: 418, distance: 298.2
click at [439, 417] on p "" Yeah, most recently, I've worked as a software engineer, mainly working with …" at bounding box center [798, 491] width 758 height 224
copy b "" Yeah, most recently, I've worked as a software engineer, mainly working with …"
click at [797, 294] on button "Start my Answer" at bounding box center [704, 298] width 226 height 33
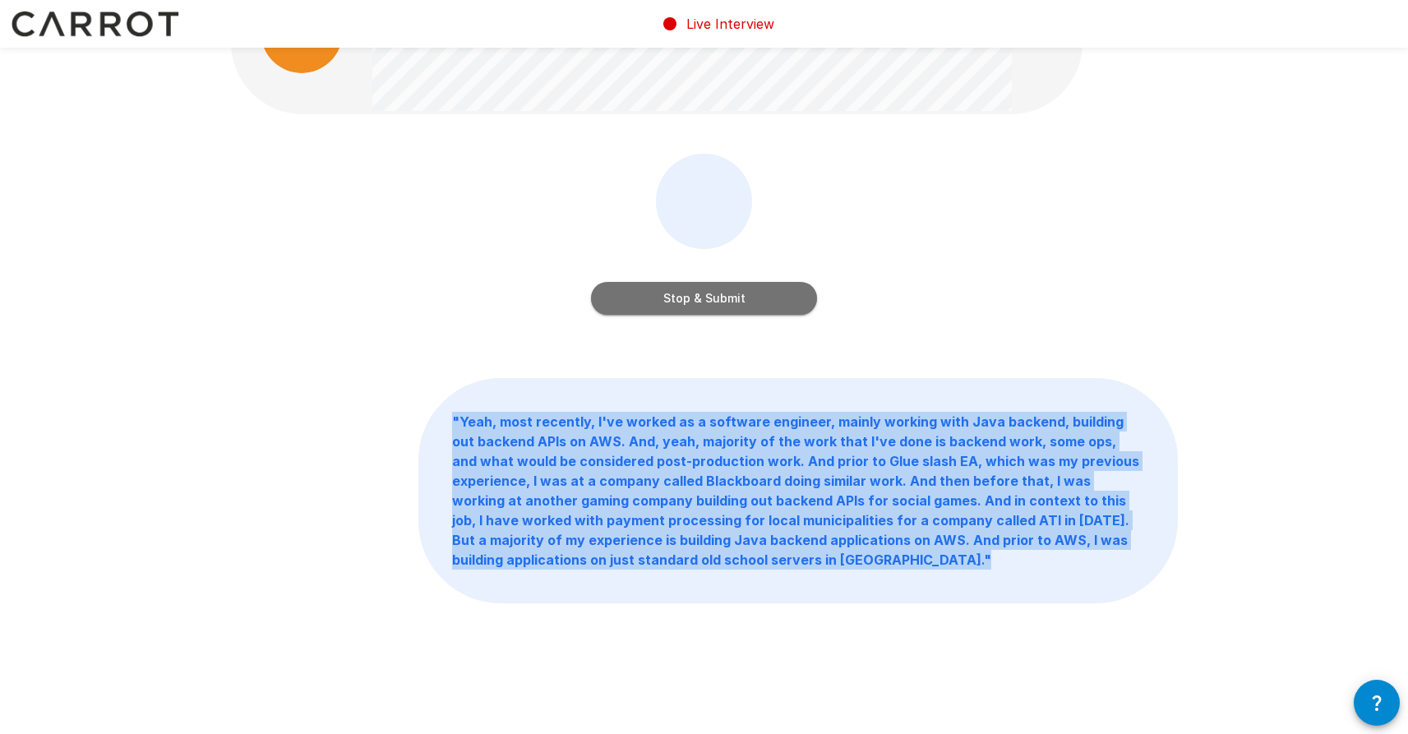
click at [690, 312] on button "Stop & Submit" at bounding box center [704, 298] width 226 height 33
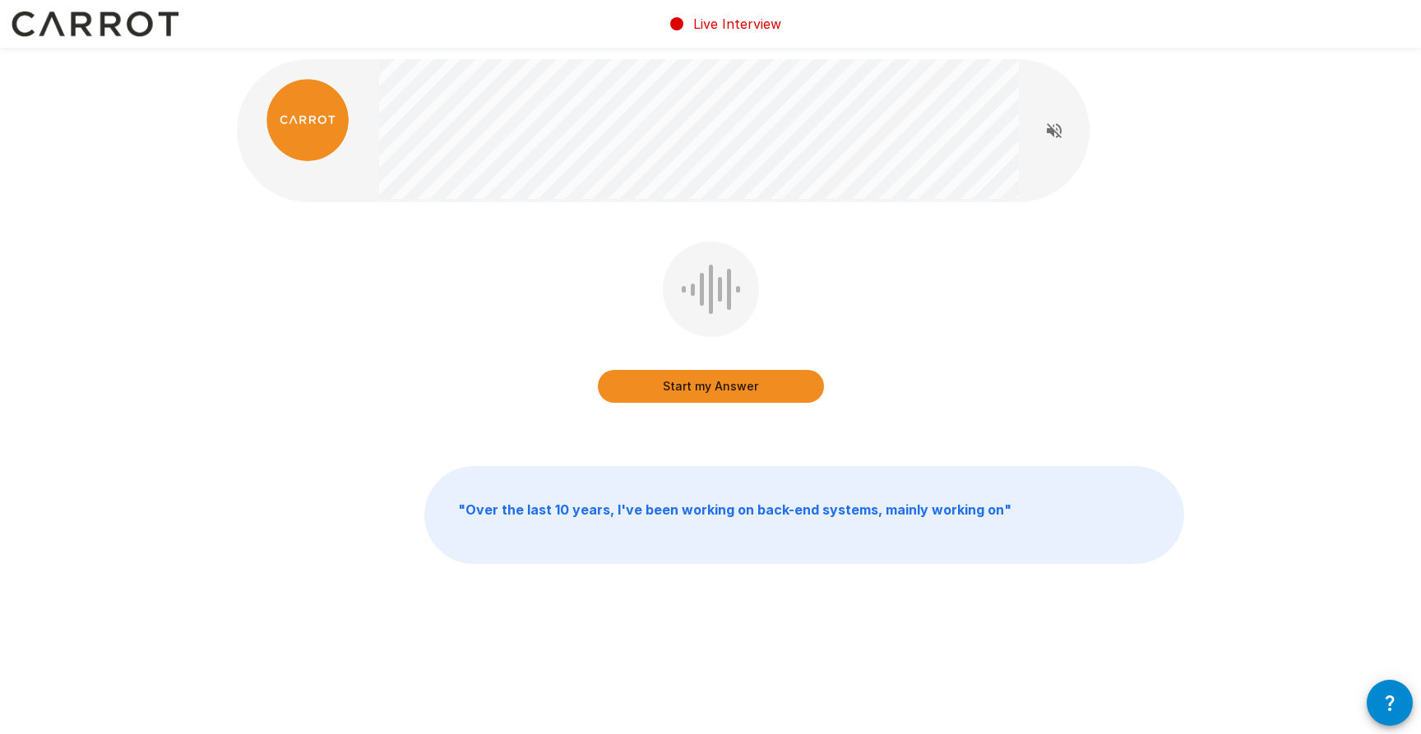
click at [703, 34] on div "Live Interview" at bounding box center [724, 24] width 114 height 46
click at [714, 382] on button "Start my Answer" at bounding box center [711, 386] width 226 height 33
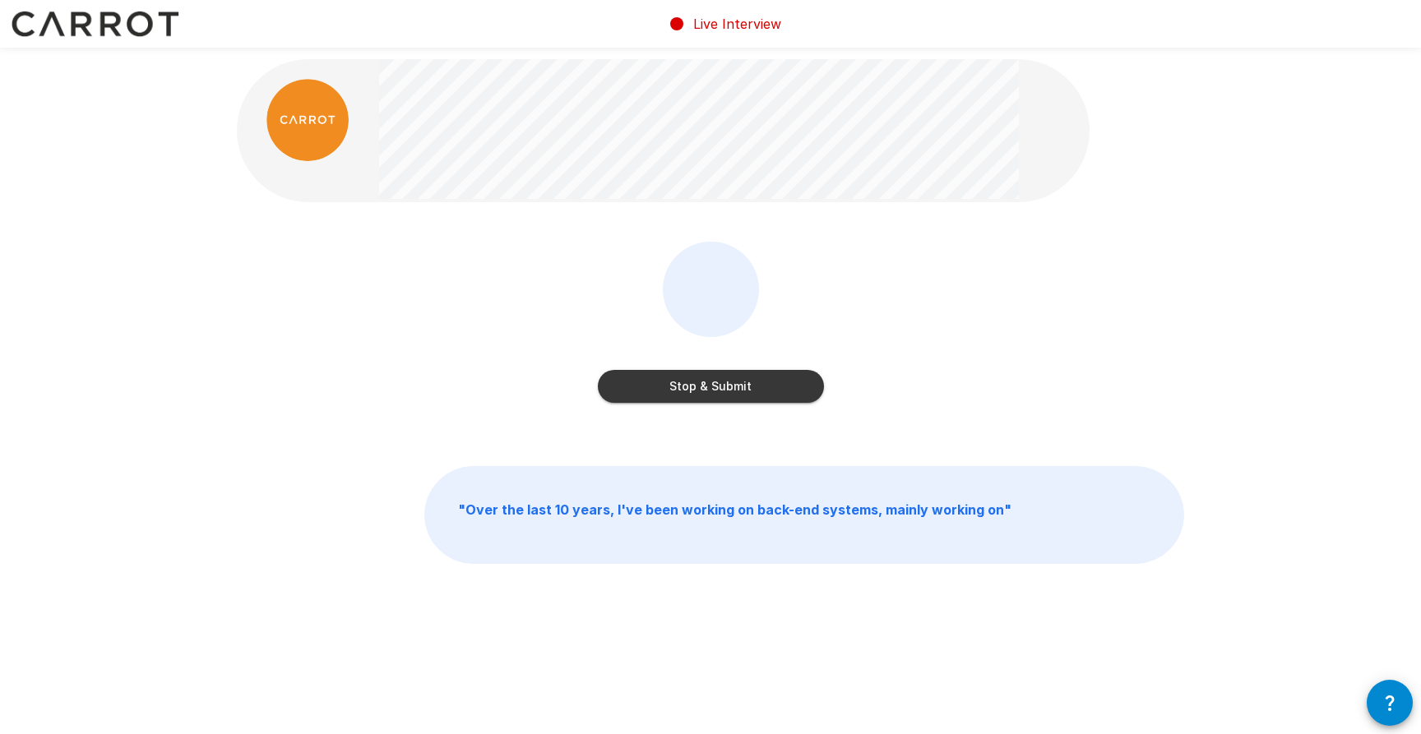
click at [695, 383] on button "Stop & Submit" at bounding box center [711, 386] width 226 height 33
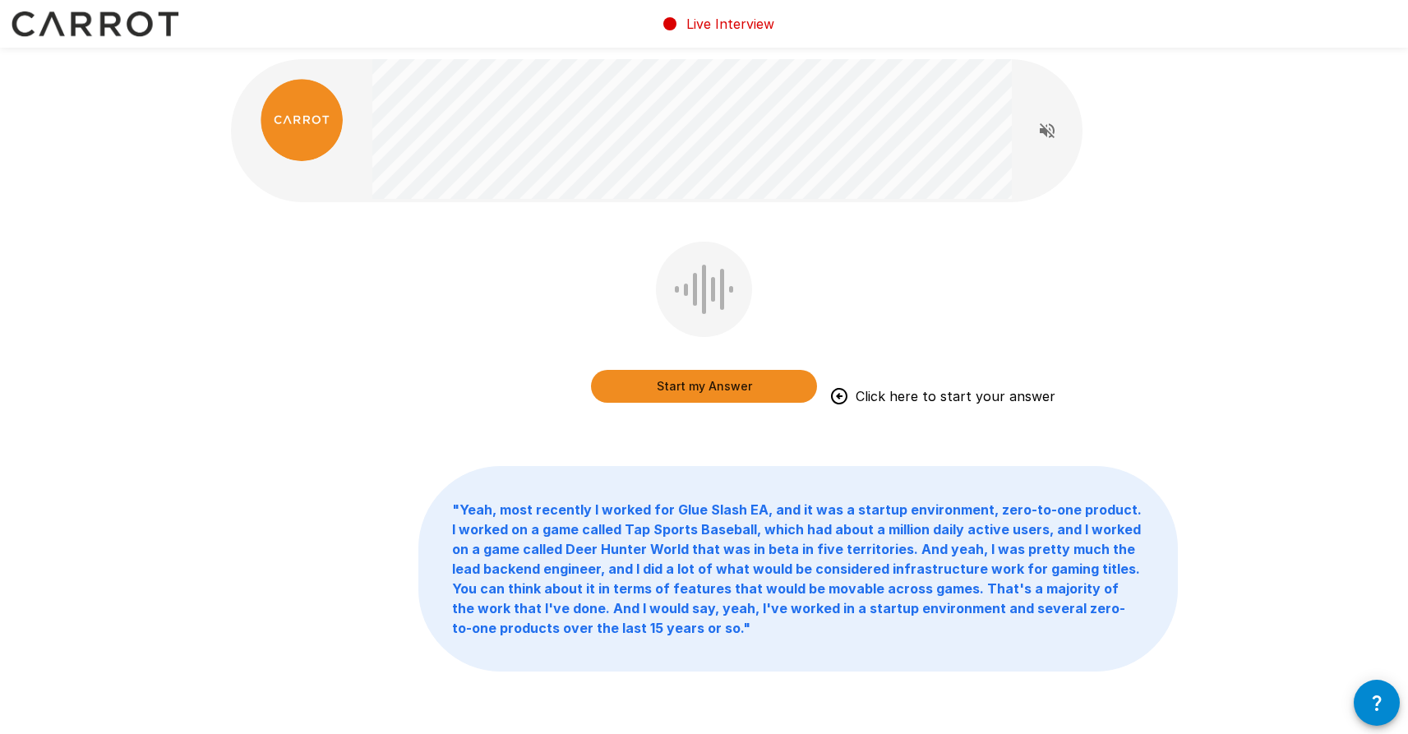
click at [668, 388] on button "Start my Answer" at bounding box center [704, 386] width 226 height 33
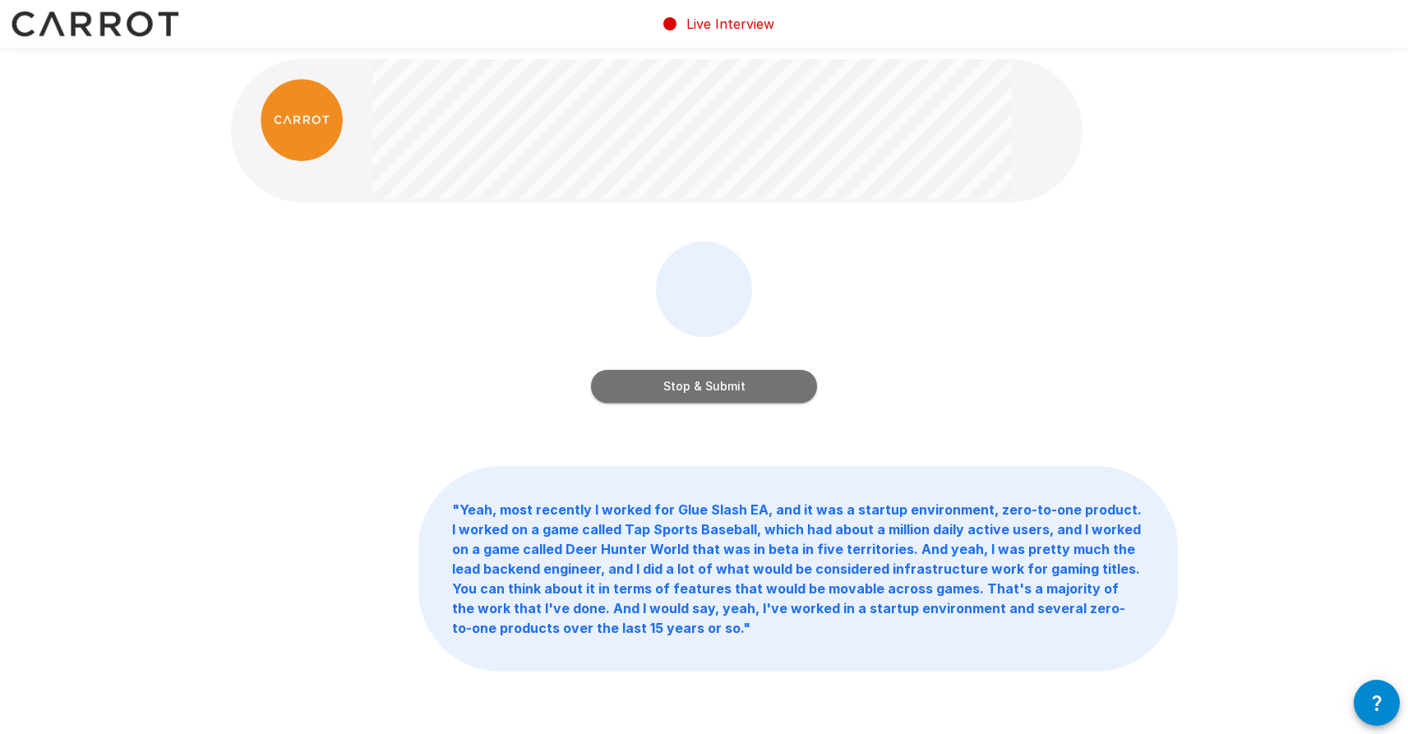
click at [743, 377] on button "Stop & Submit" at bounding box center [704, 386] width 226 height 33
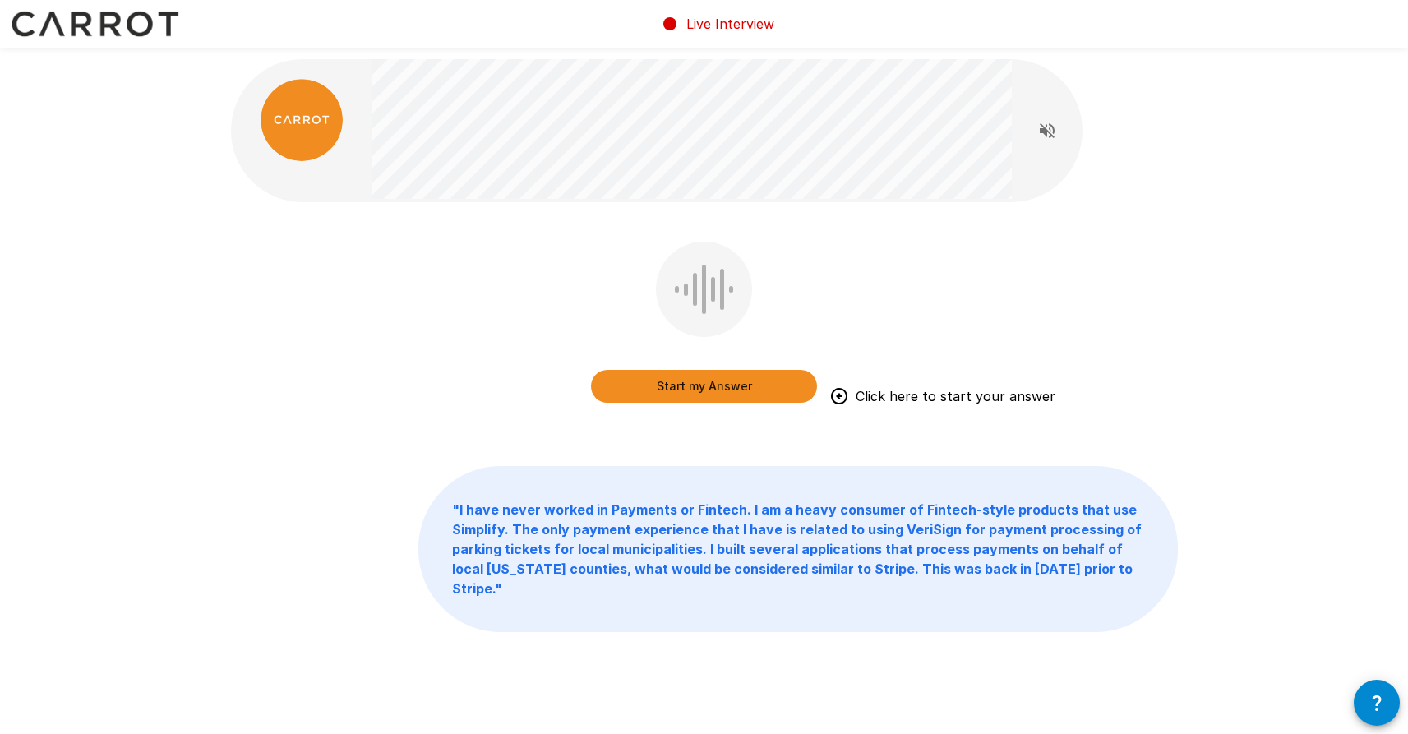
click at [743, 377] on button "Start my Answer" at bounding box center [704, 386] width 226 height 33
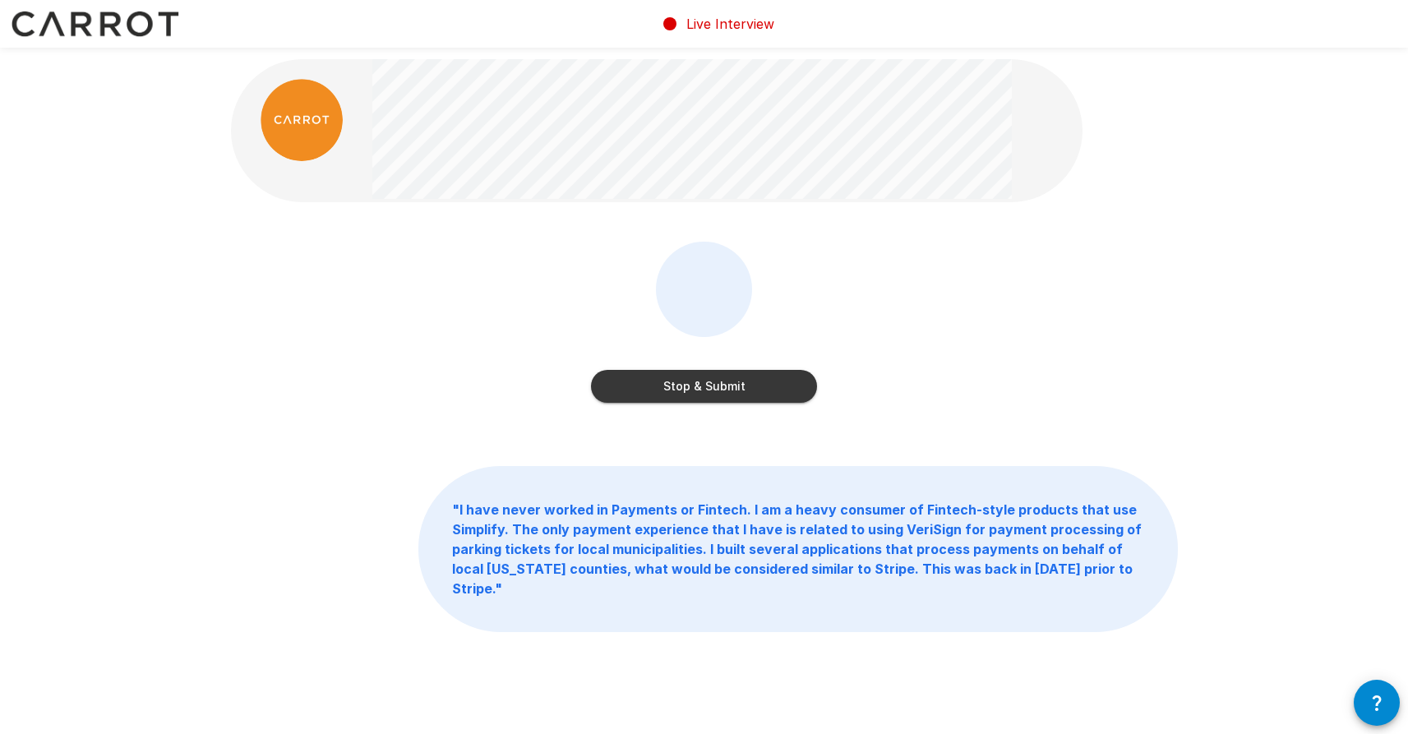
click at [743, 377] on button "Stop & Submit" at bounding box center [704, 386] width 226 height 33
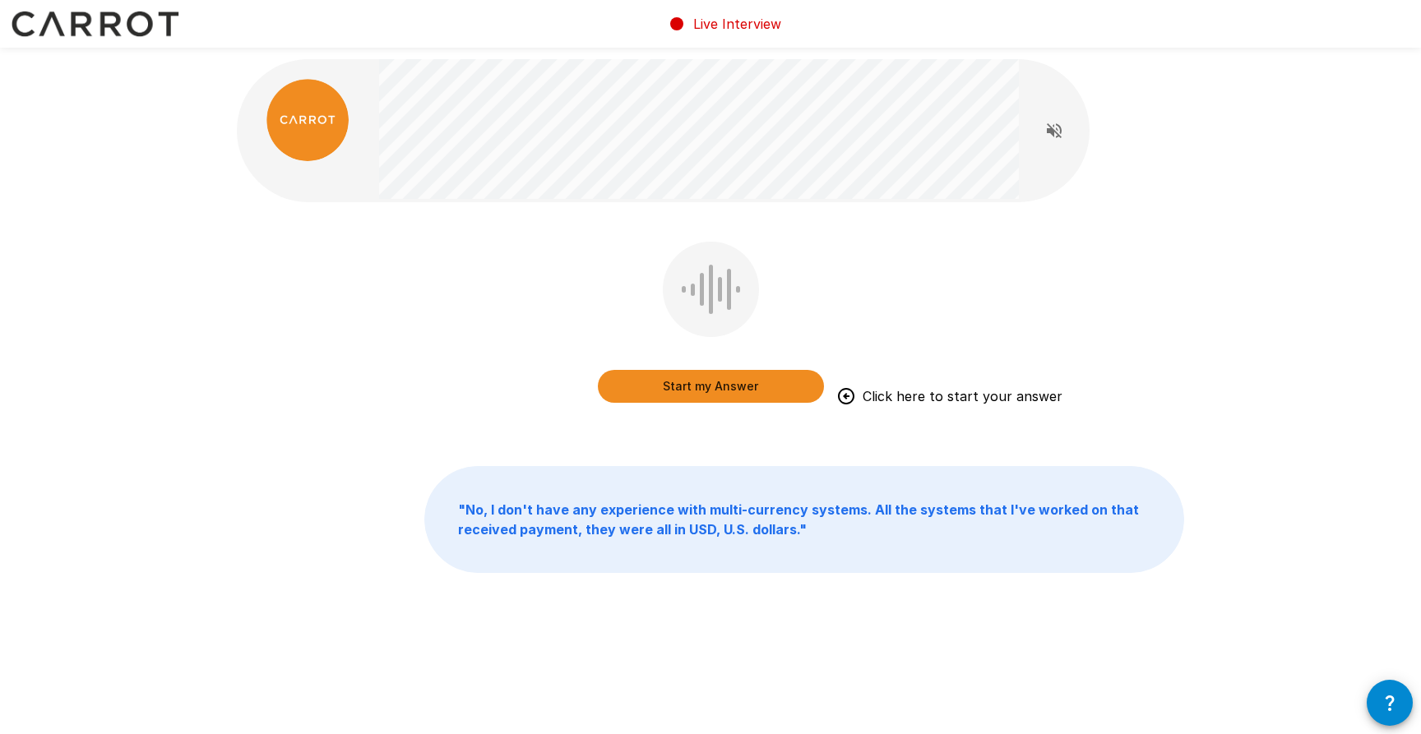
click at [744, 383] on button "Start my Answer" at bounding box center [711, 386] width 226 height 33
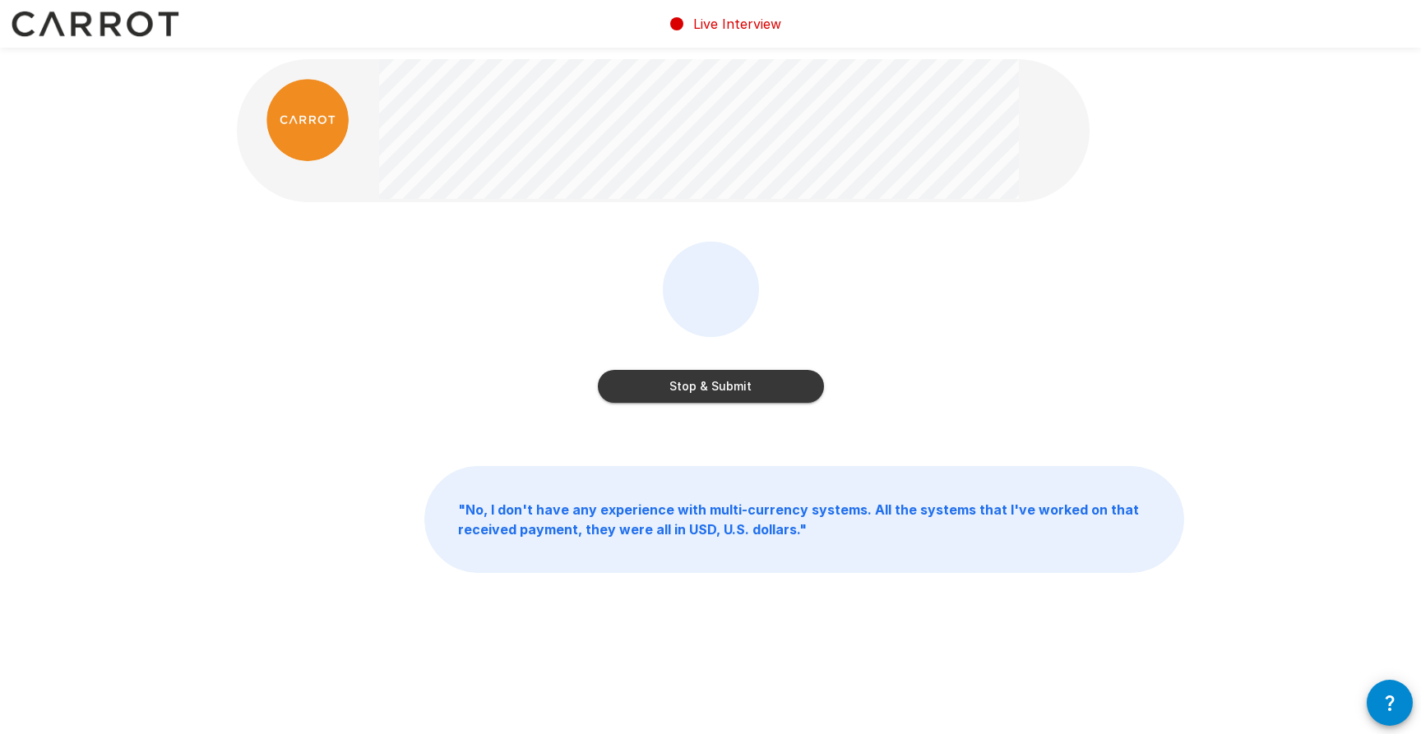
click at [744, 395] on button "Stop & Submit" at bounding box center [711, 386] width 226 height 33
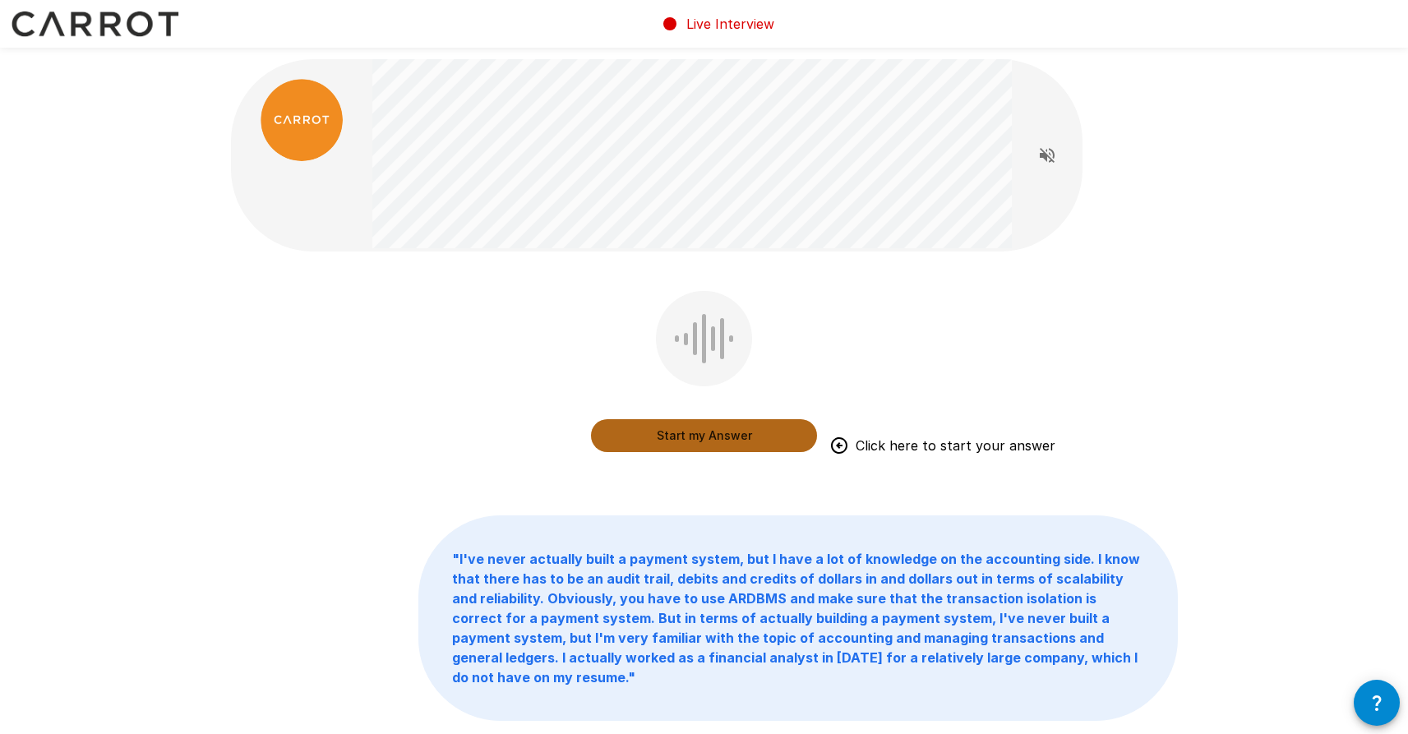
click at [738, 437] on button "Start my Answer" at bounding box center [704, 435] width 226 height 33
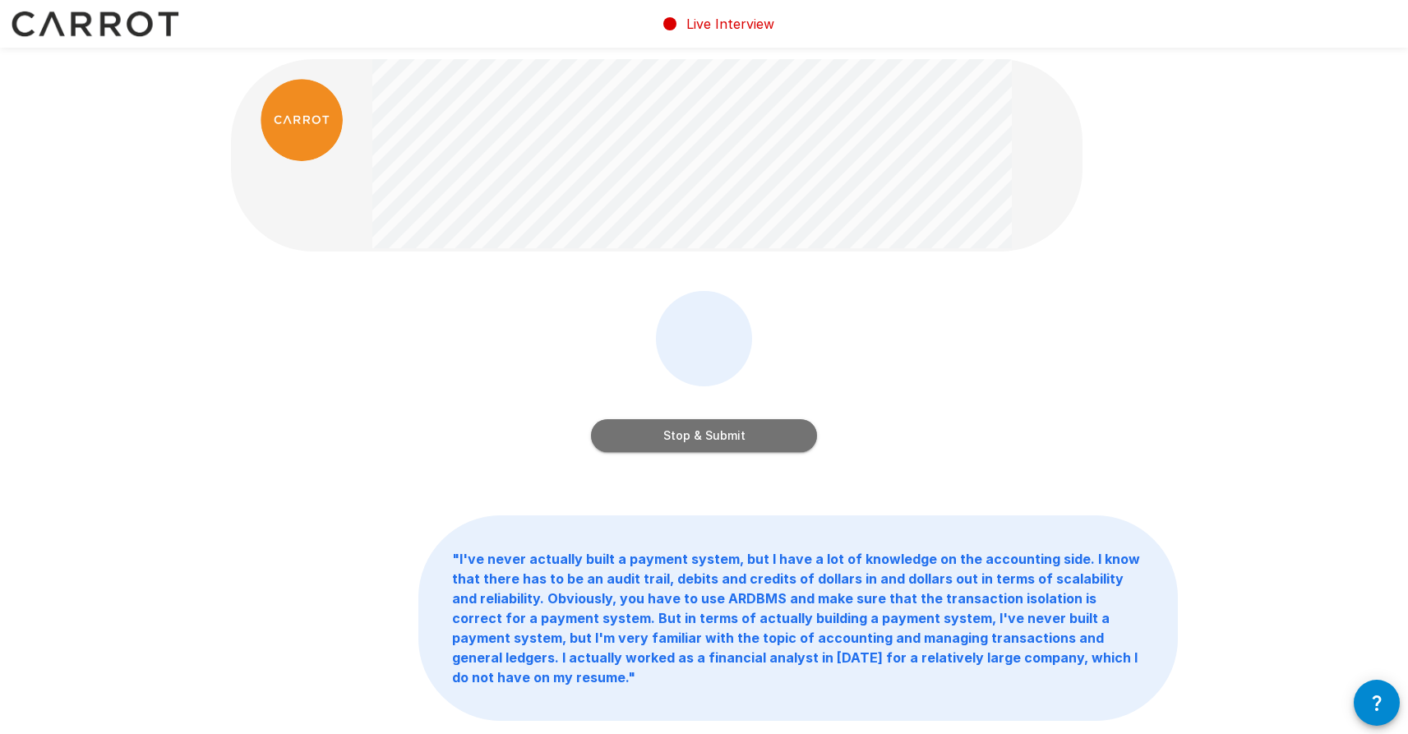
click at [705, 436] on button "Stop & Submit" at bounding box center [704, 435] width 226 height 33
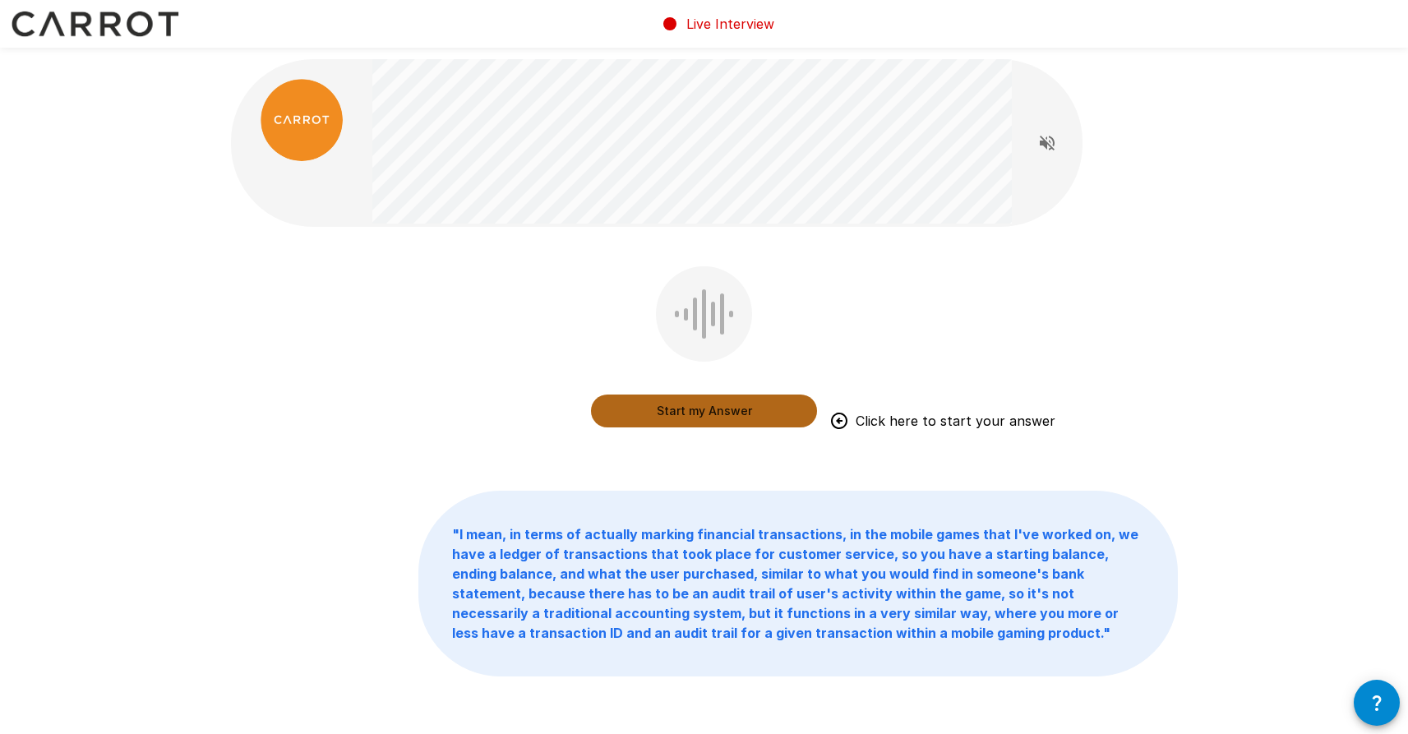
click at [711, 413] on button "Start my Answer" at bounding box center [704, 411] width 226 height 33
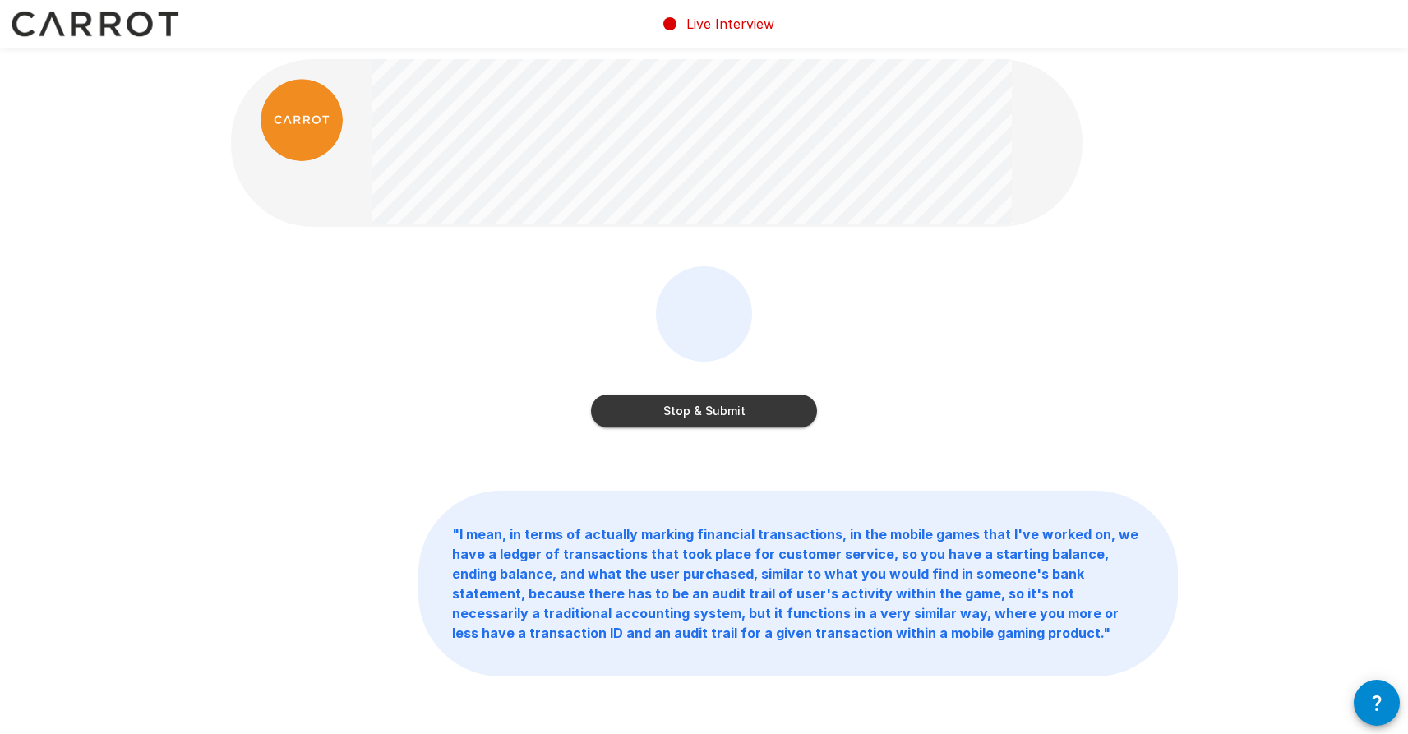
click at [710, 416] on button "Stop & Submit" at bounding box center [704, 411] width 226 height 33
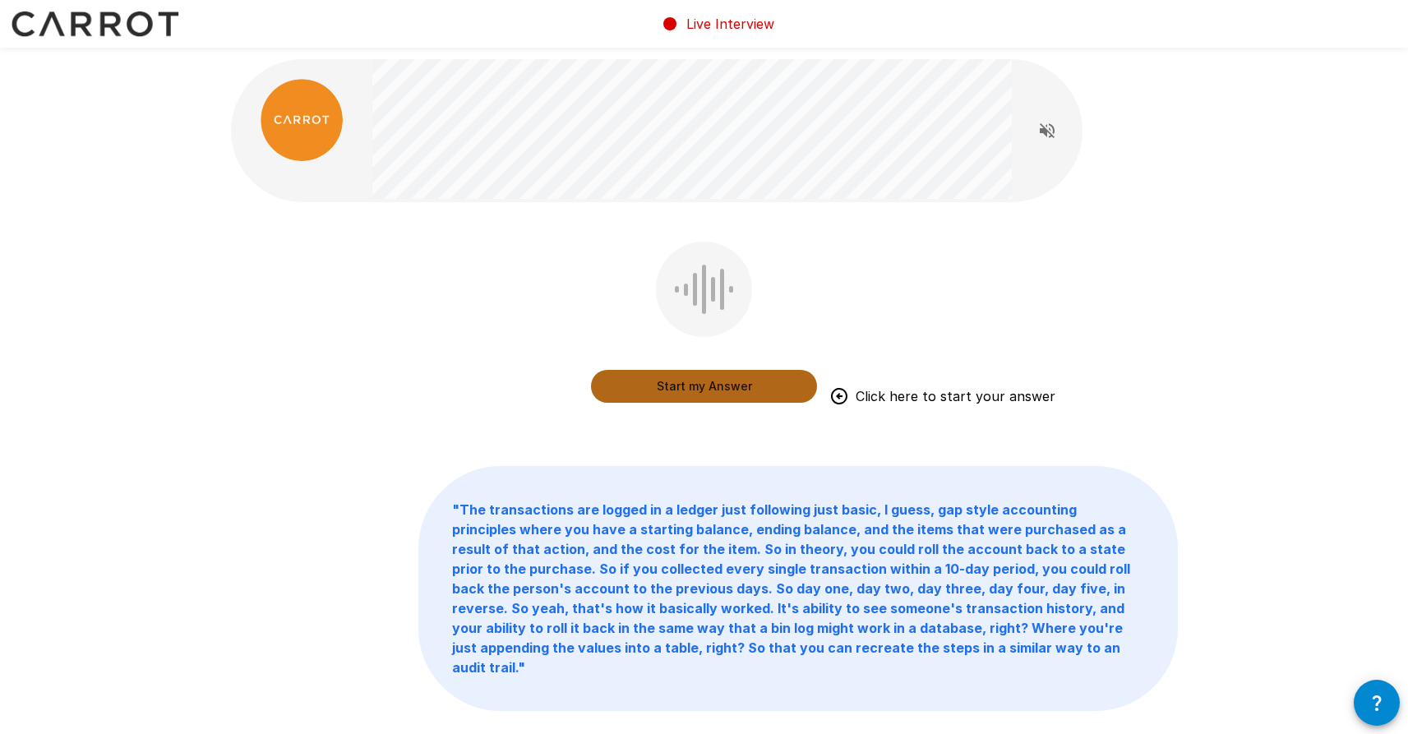
click at [743, 390] on button "Start my Answer" at bounding box center [704, 386] width 226 height 33
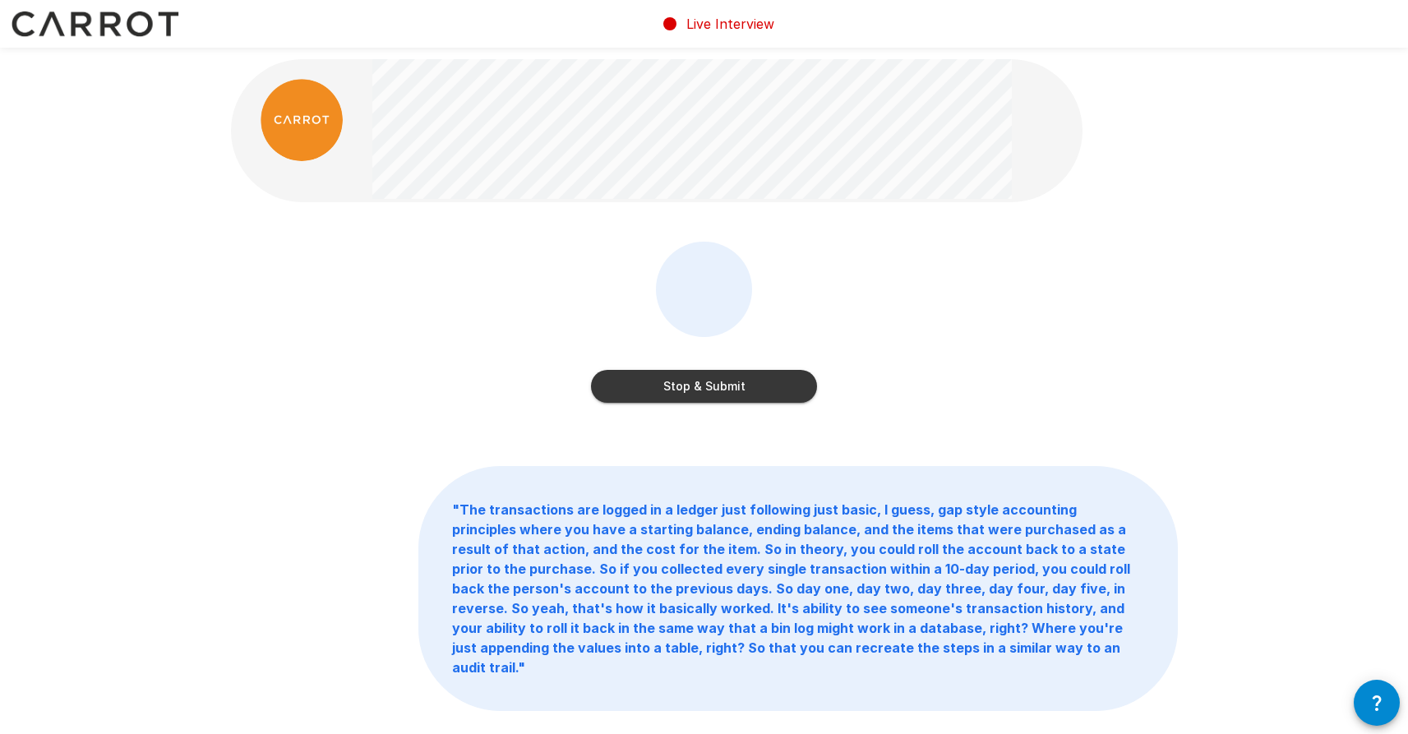
click at [769, 382] on button "Stop & Submit" at bounding box center [704, 386] width 226 height 33
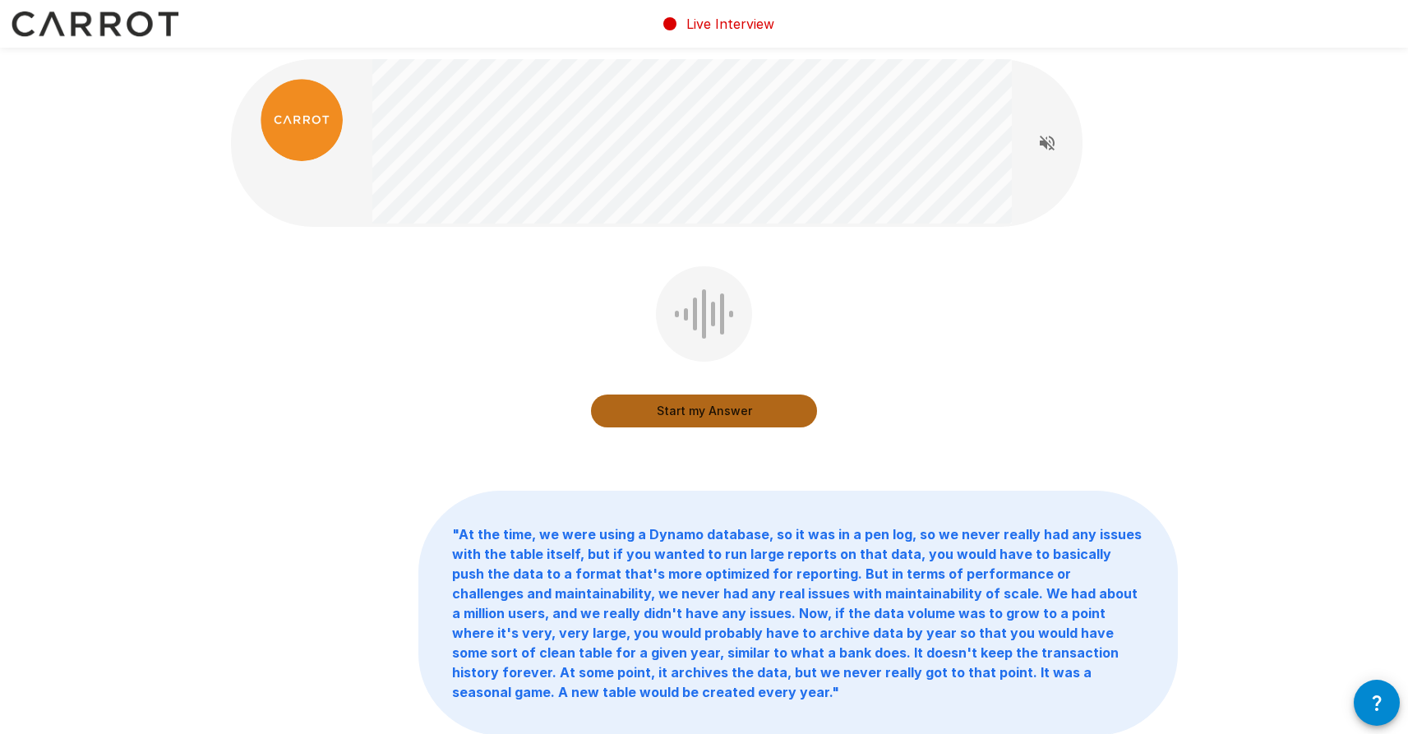
click at [753, 417] on button "Start my Answer" at bounding box center [704, 411] width 226 height 33
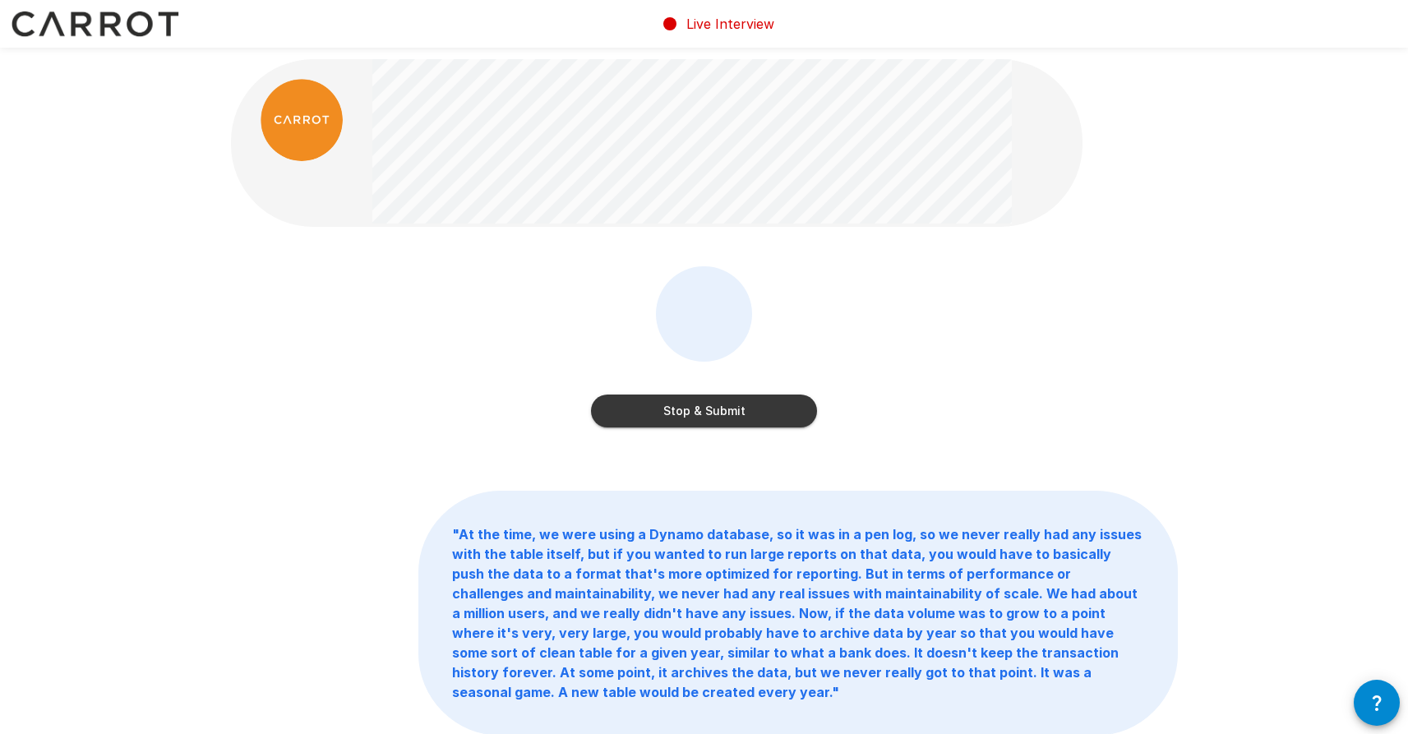
click at [790, 416] on button "Stop & Submit" at bounding box center [704, 411] width 226 height 33
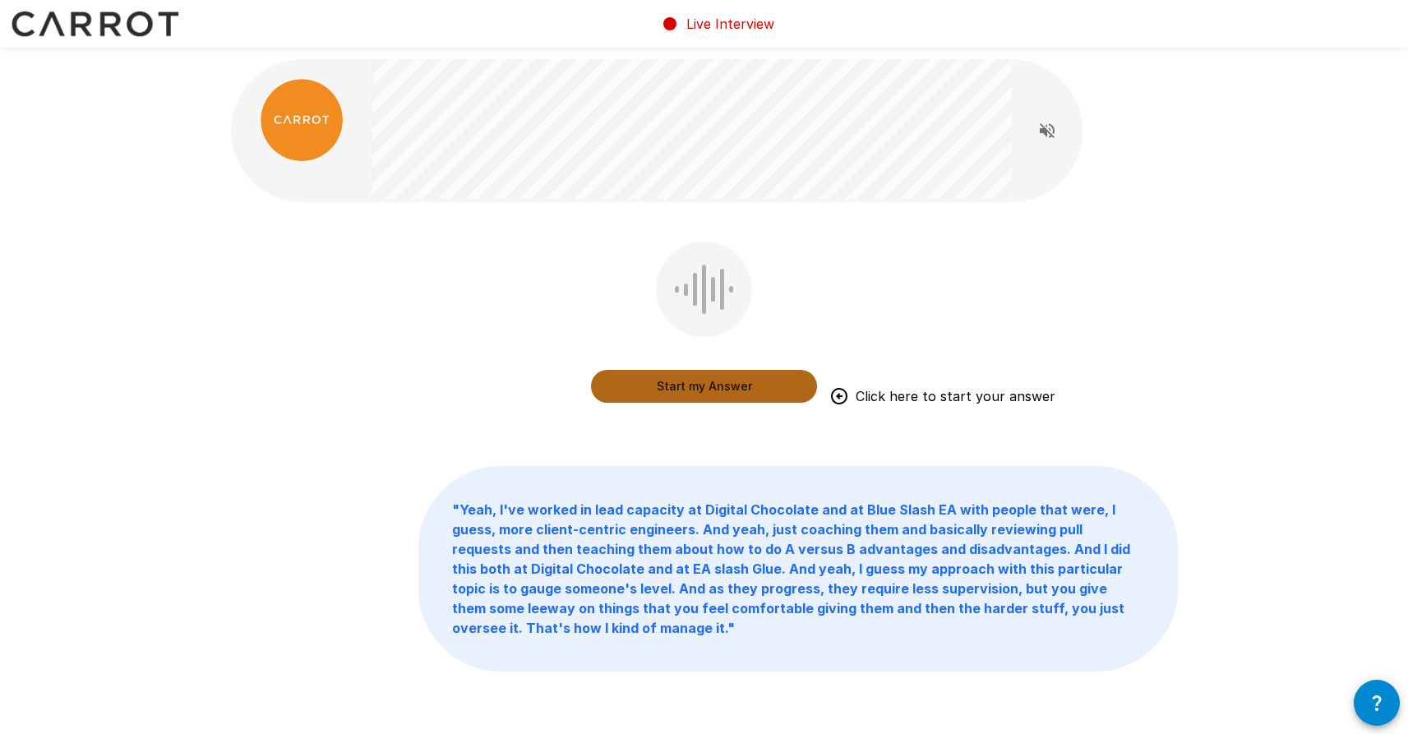
click at [712, 392] on button "Start my Answer" at bounding box center [704, 386] width 226 height 33
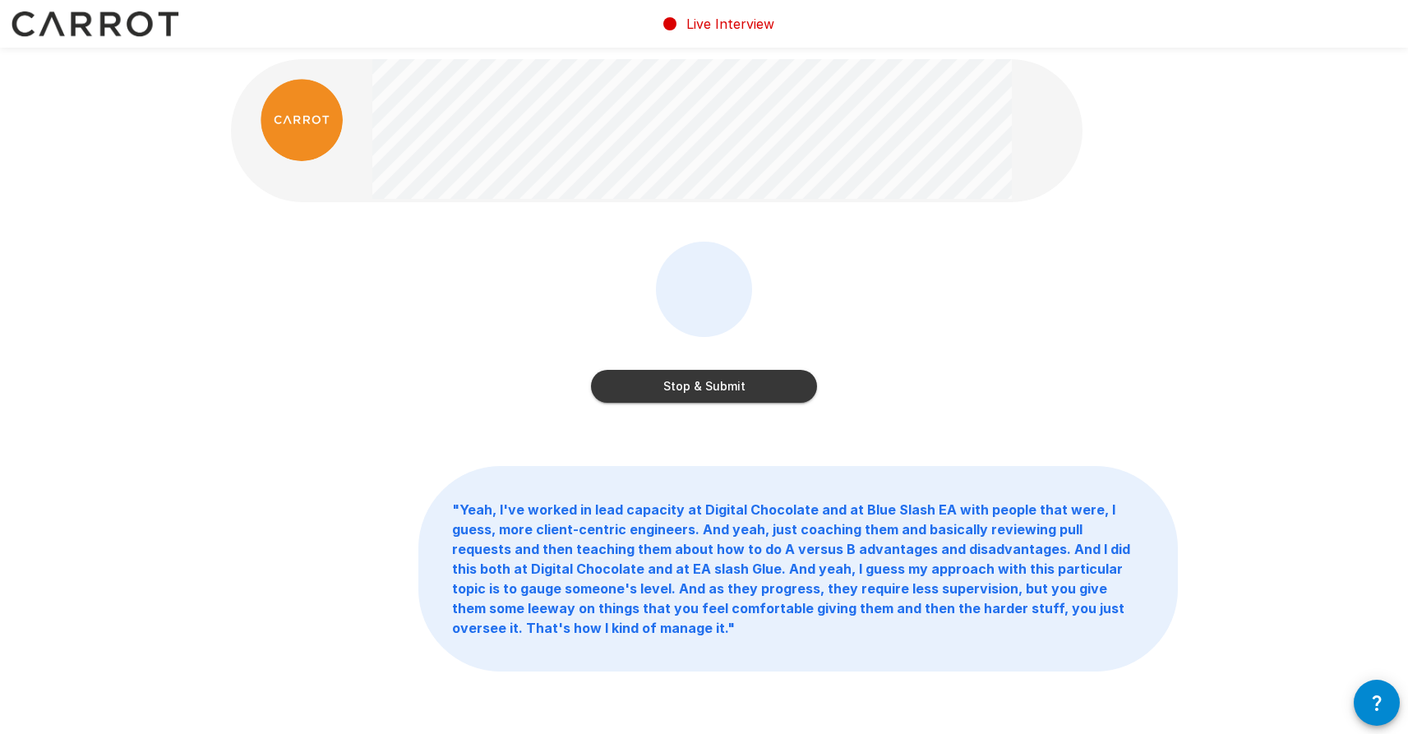
click at [760, 389] on button "Stop & Submit" at bounding box center [704, 386] width 226 height 33
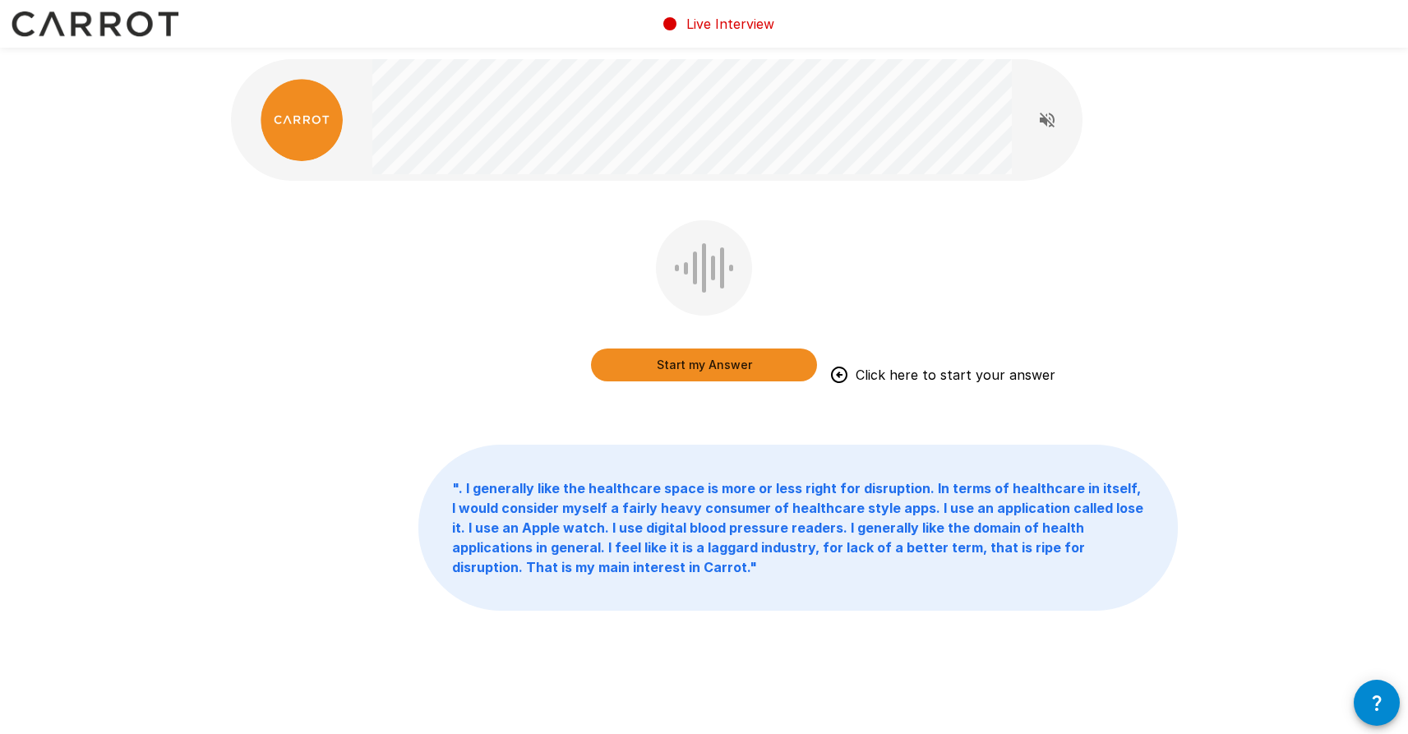
click at [714, 375] on button "Start my Answer" at bounding box center [704, 365] width 226 height 33
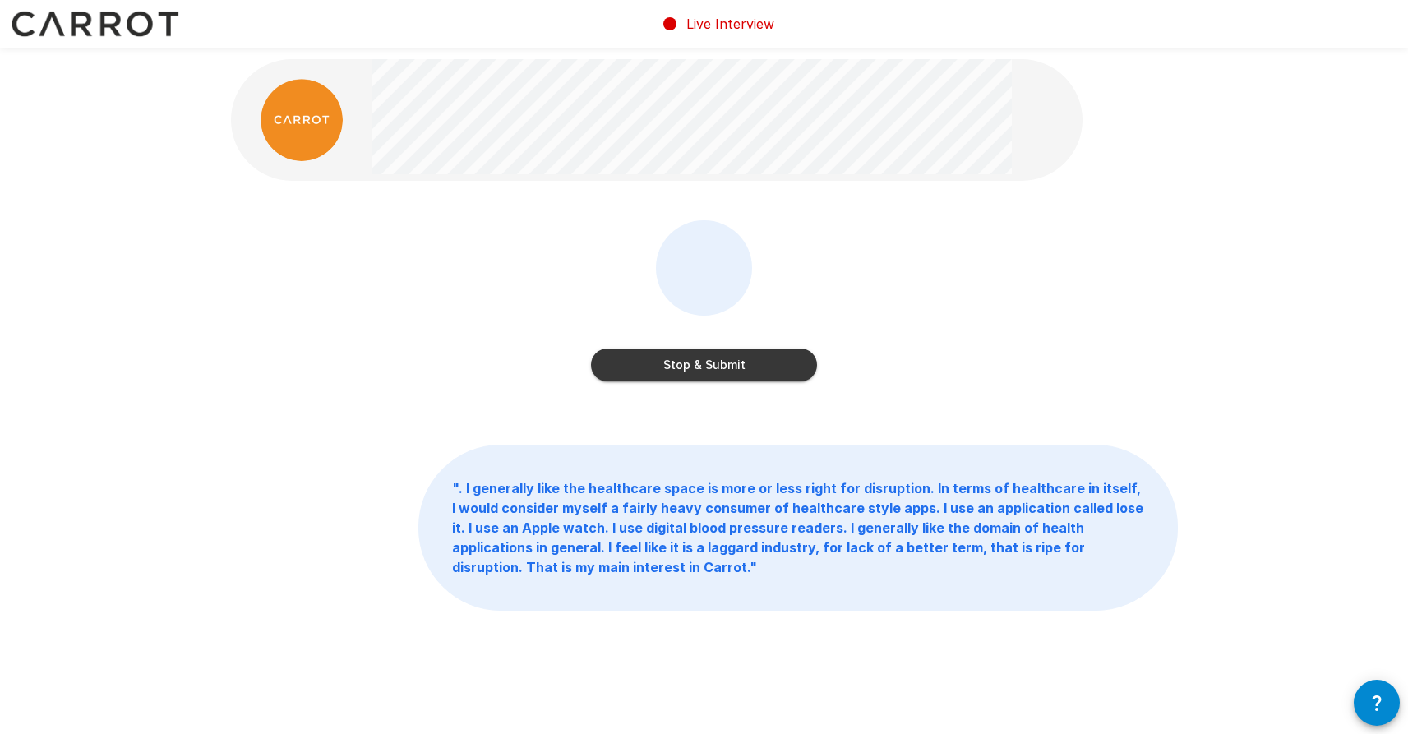
click at [747, 365] on button "Stop & Submit" at bounding box center [704, 365] width 226 height 33
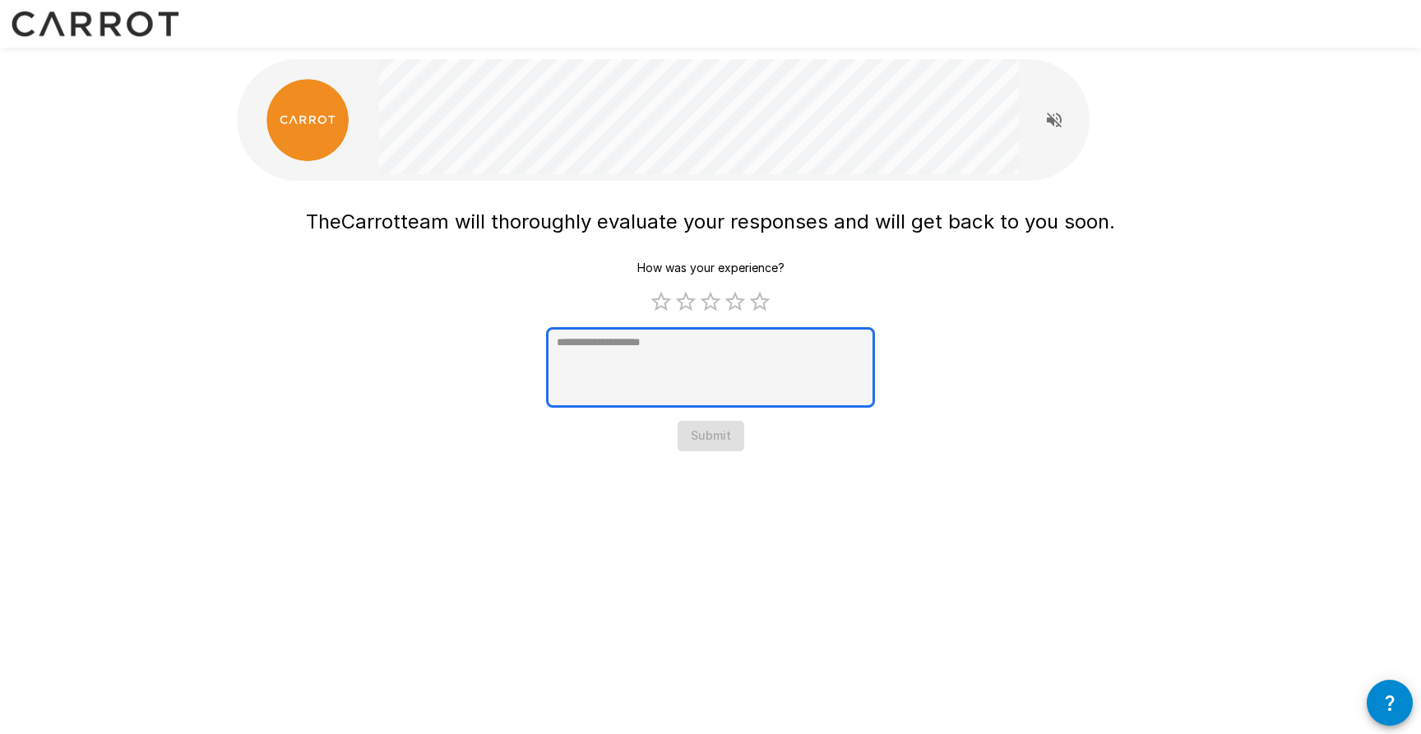
click at [683, 373] on textarea at bounding box center [710, 367] width 329 height 81
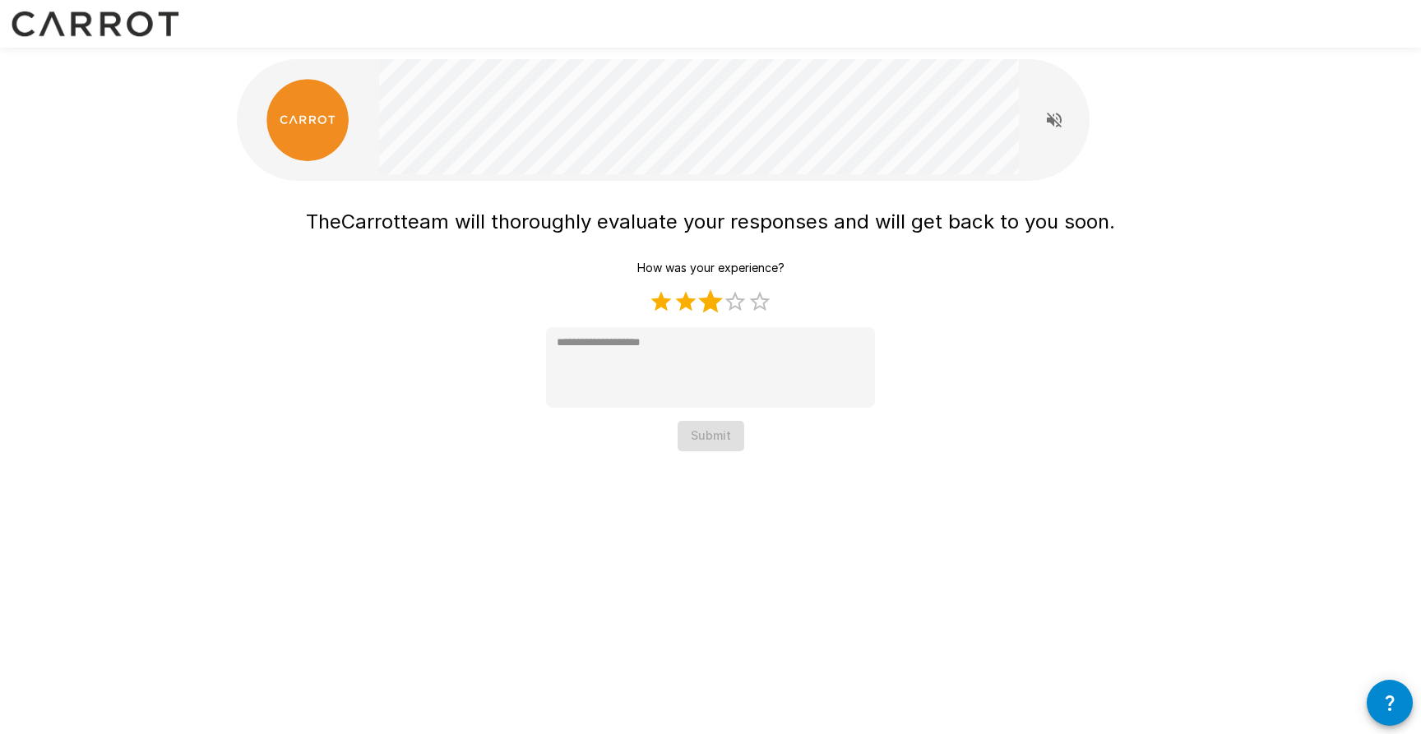
drag, startPoint x: 655, startPoint y: 303, endPoint x: 719, endPoint y: 306, distance: 64.2
click at [719, 306] on span "1 Star 2 Stars 3 Stars 4 Stars 5 Stars Empty" at bounding box center [710, 301] width 123 height 25
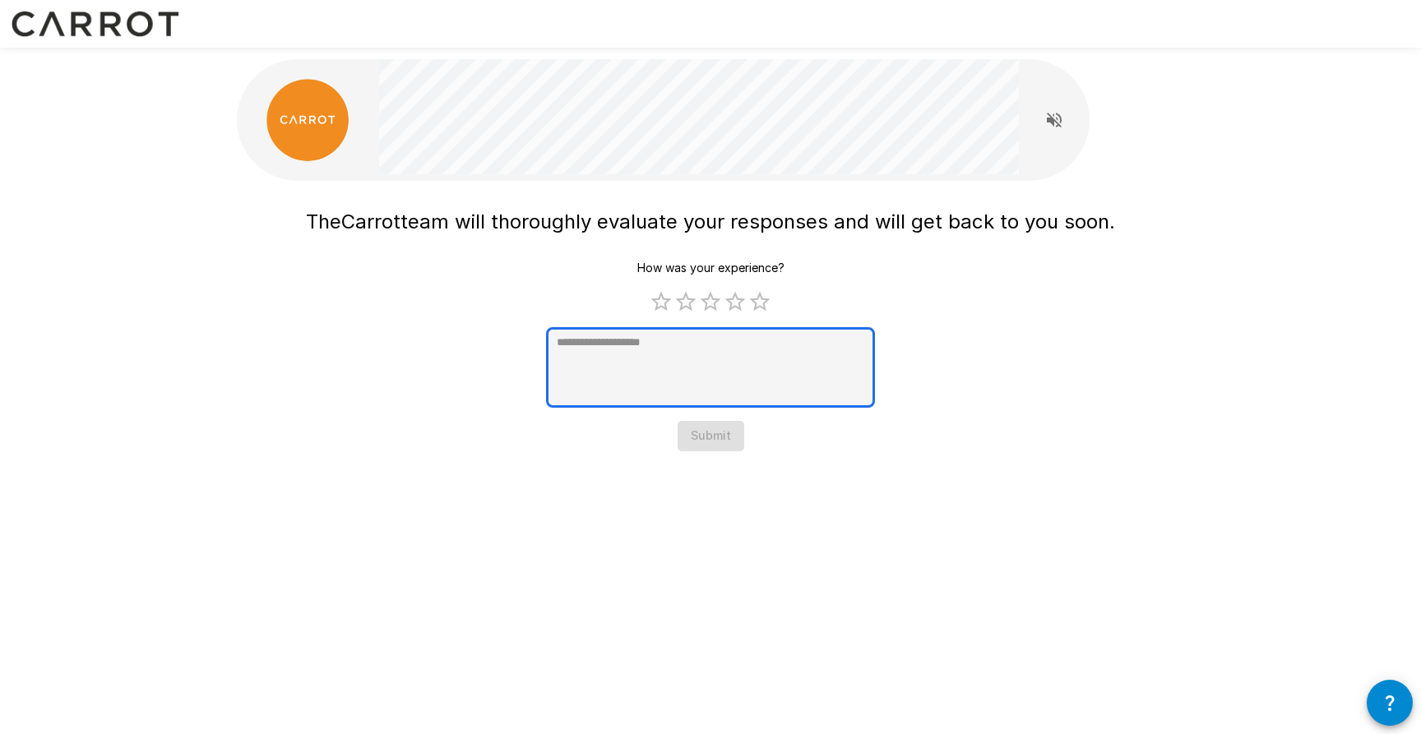
click at [731, 406] on textarea at bounding box center [710, 367] width 329 height 81
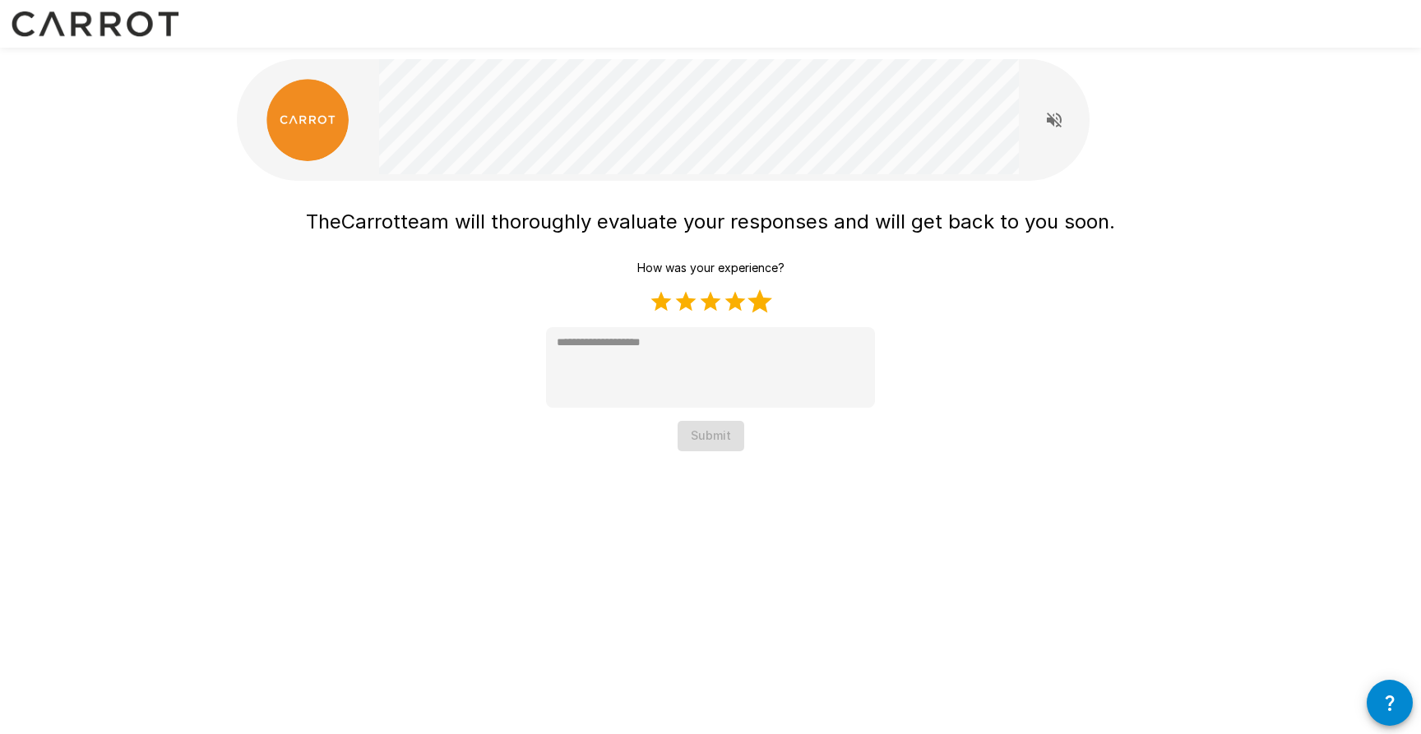
drag, startPoint x: 654, startPoint y: 299, endPoint x: 748, endPoint y: 307, distance: 94.0
click at [748, 307] on span "1 Star 2 Stars 3 Stars 4 Stars 5 Stars Empty" at bounding box center [710, 301] width 123 height 25
click at [739, 300] on label "4 Stars" at bounding box center [735, 301] width 25 height 25
type textarea "*"
click at [728, 427] on button "Submit" at bounding box center [710, 436] width 67 height 30
